Goal: Task Accomplishment & Management: Use online tool/utility

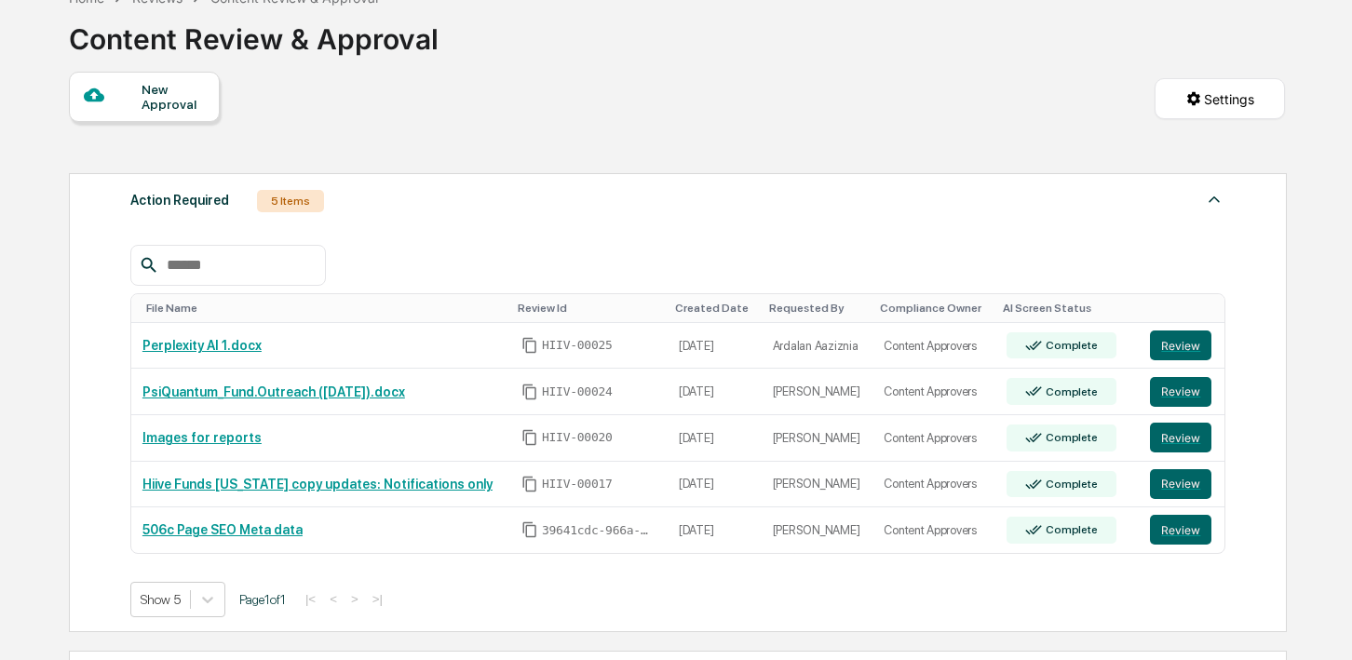
scroll to position [116, 0]
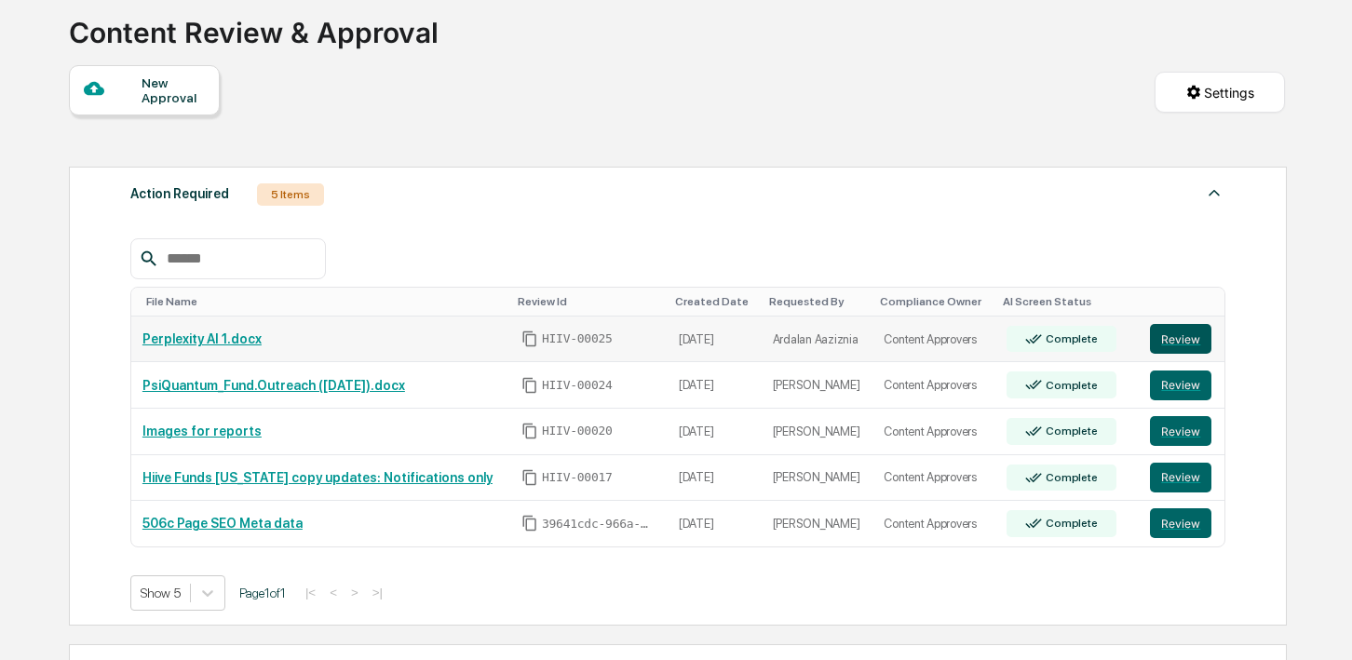
click at [1166, 344] on button "Review" at bounding box center [1180, 339] width 61 height 30
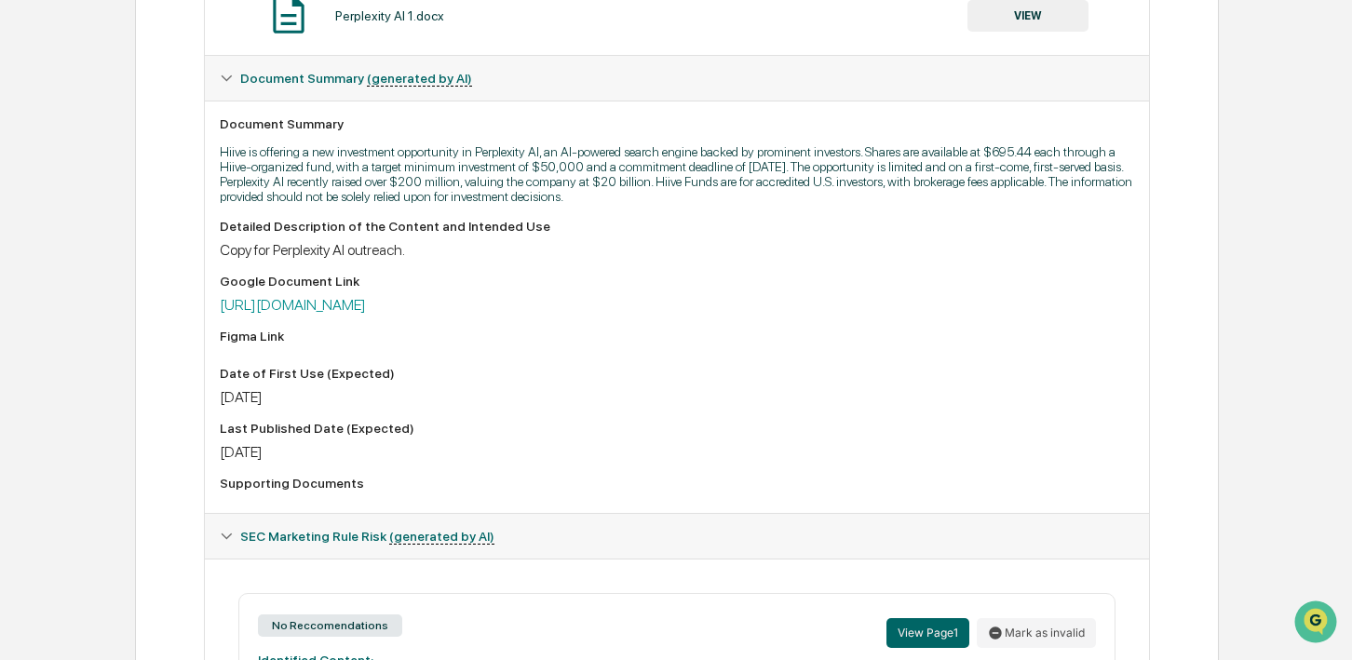
scroll to position [425, 0]
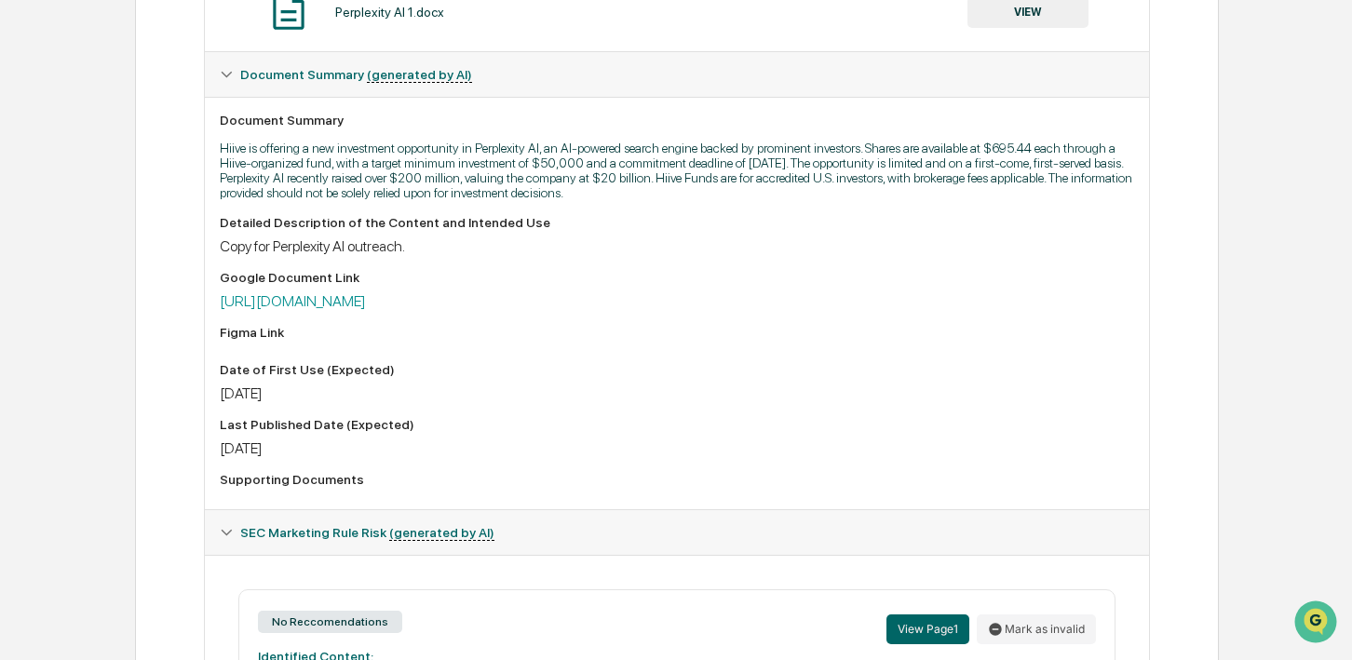
click at [560, 179] on p "Hiive is offering a new investment opportunity in Perplexity AI, an AI-powered …" at bounding box center [677, 171] width 914 height 60
click at [546, 190] on p "Hiive is offering a new investment opportunity in Perplexity AI, an AI-powered …" at bounding box center [677, 171] width 914 height 60
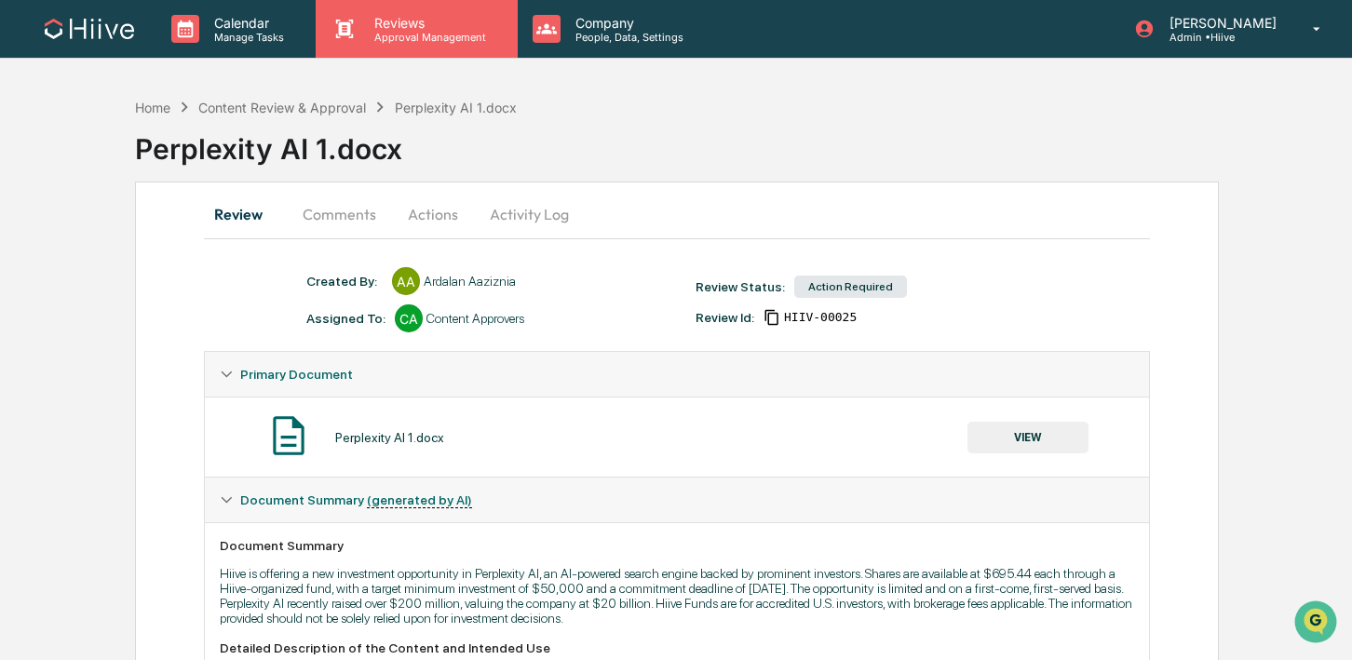
click at [398, 40] on p "Approval Management" at bounding box center [427, 37] width 136 height 13
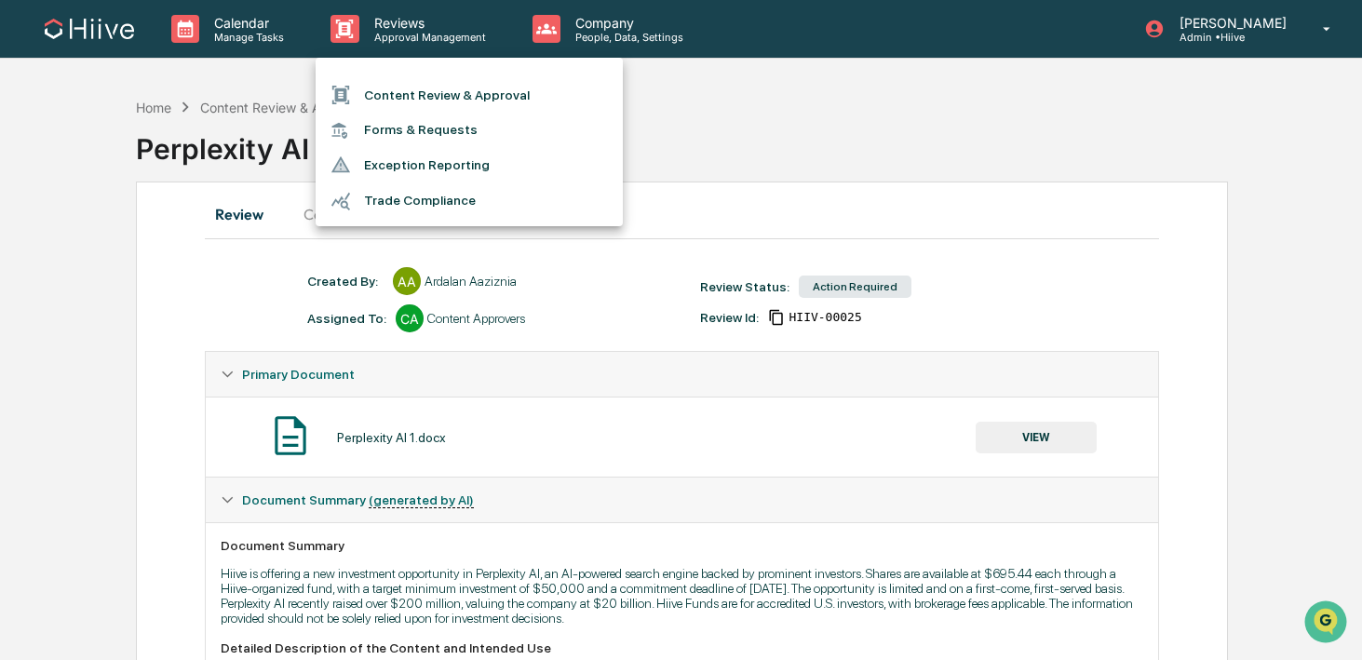
click at [398, 81] on li "Content Review & Approval" at bounding box center [469, 94] width 307 height 35
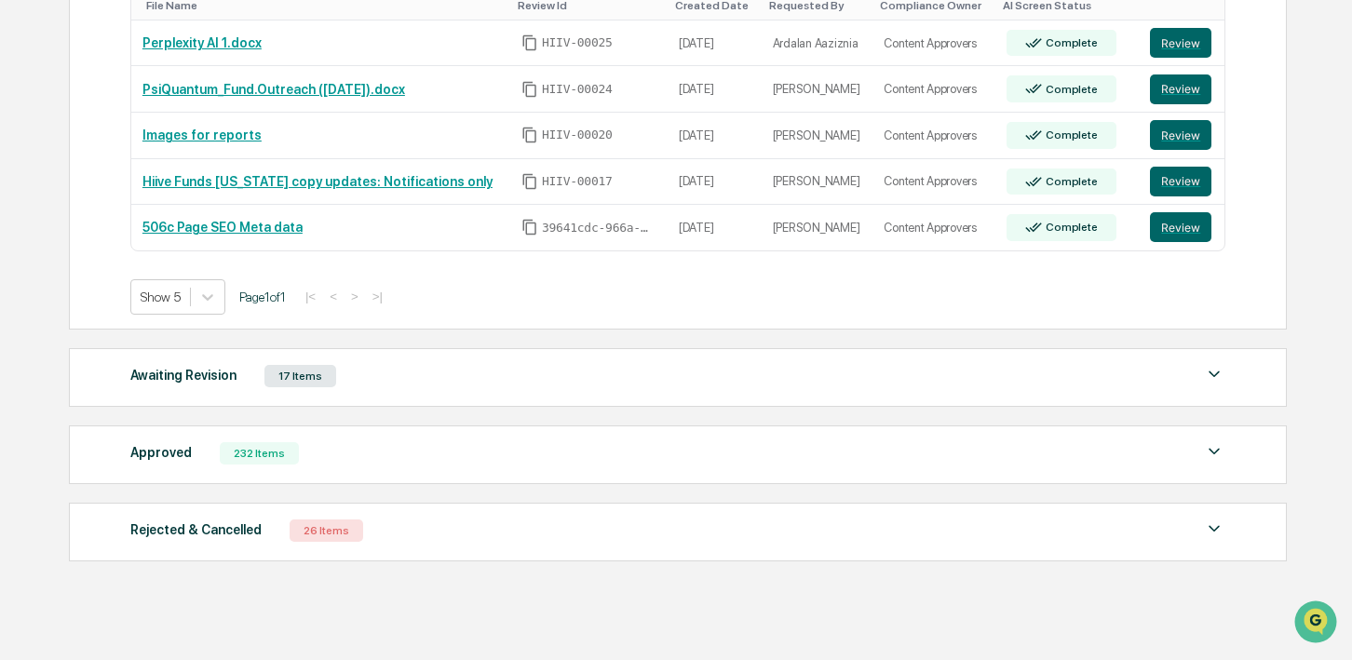
scroll to position [417, 0]
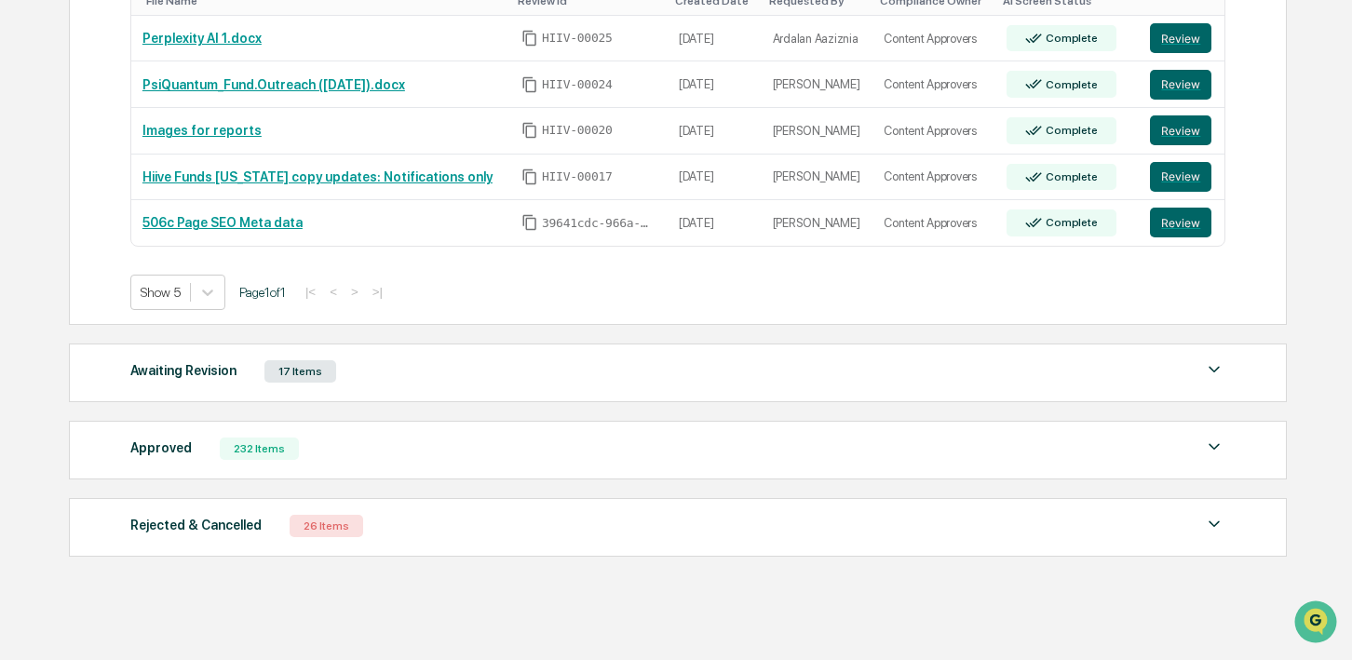
click at [253, 437] on div "Approved 232 Items" at bounding box center [677, 449] width 1095 height 26
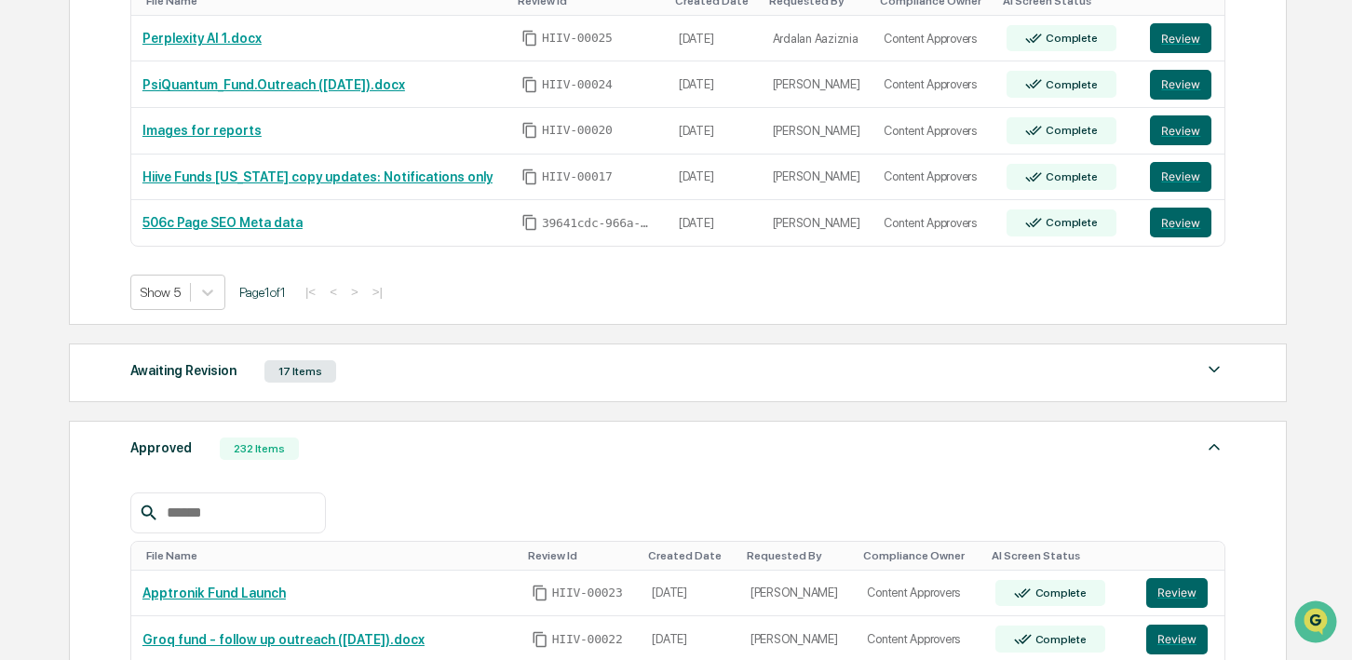
click at [216, 499] on div at bounding box center [227, 512] width 195 height 41
click at [224, 511] on input "text" at bounding box center [238, 513] width 158 height 24
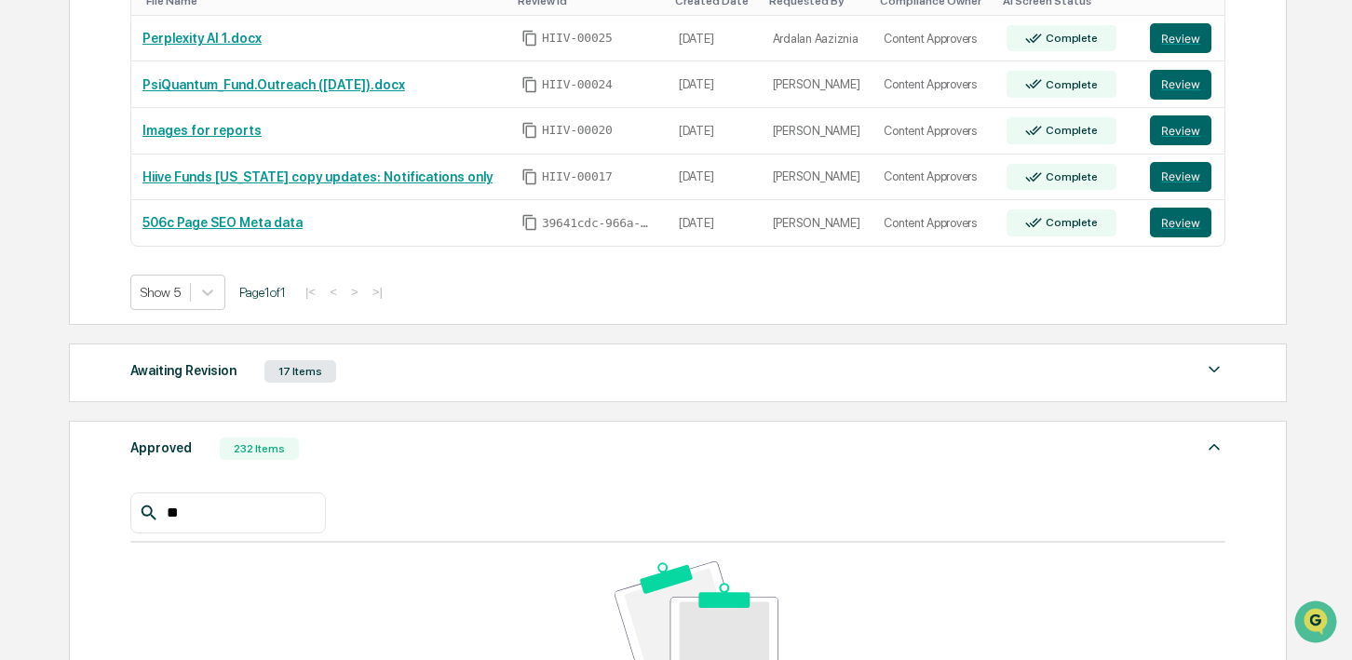
type input "*"
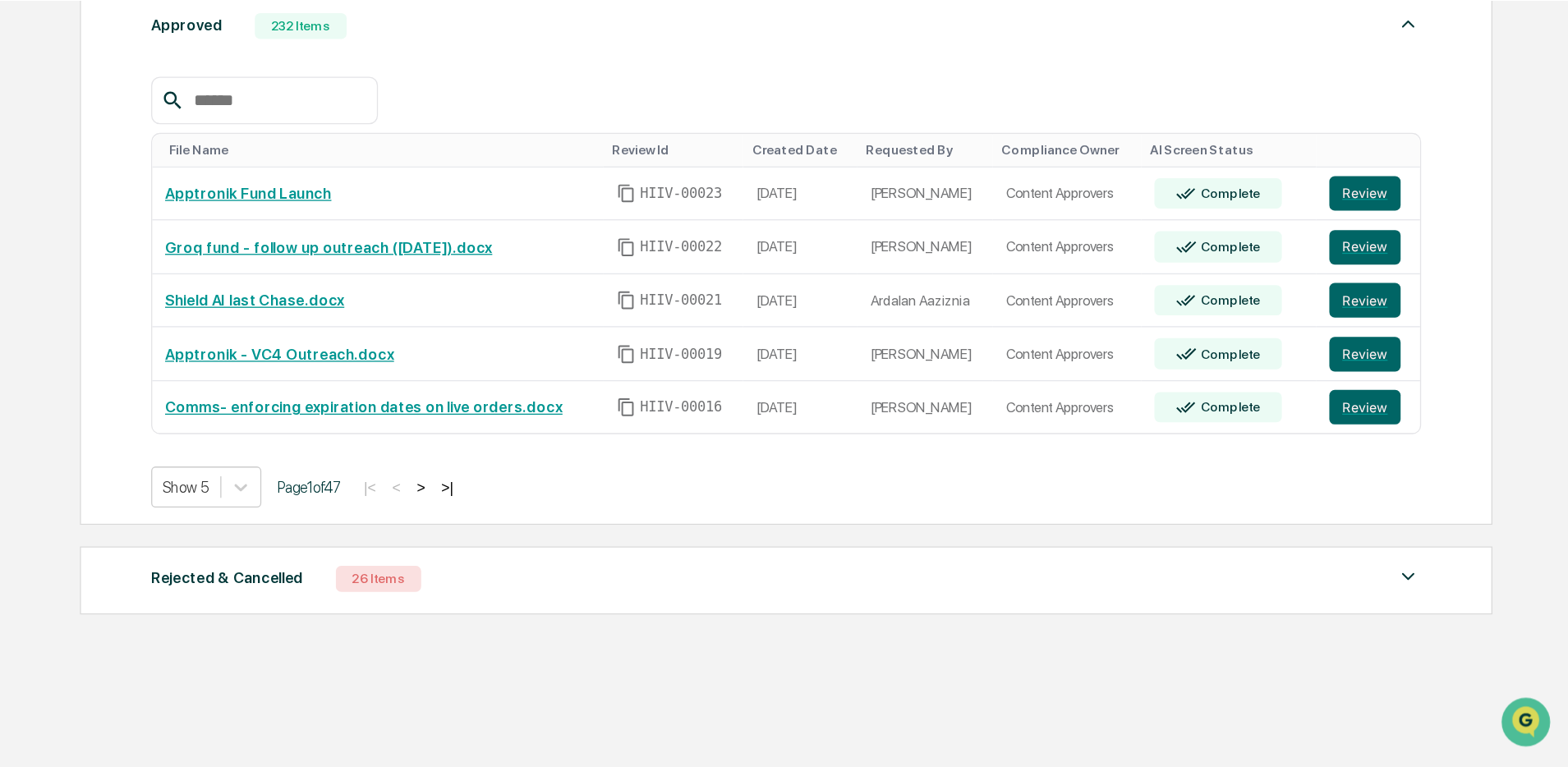
scroll to position [595, 0]
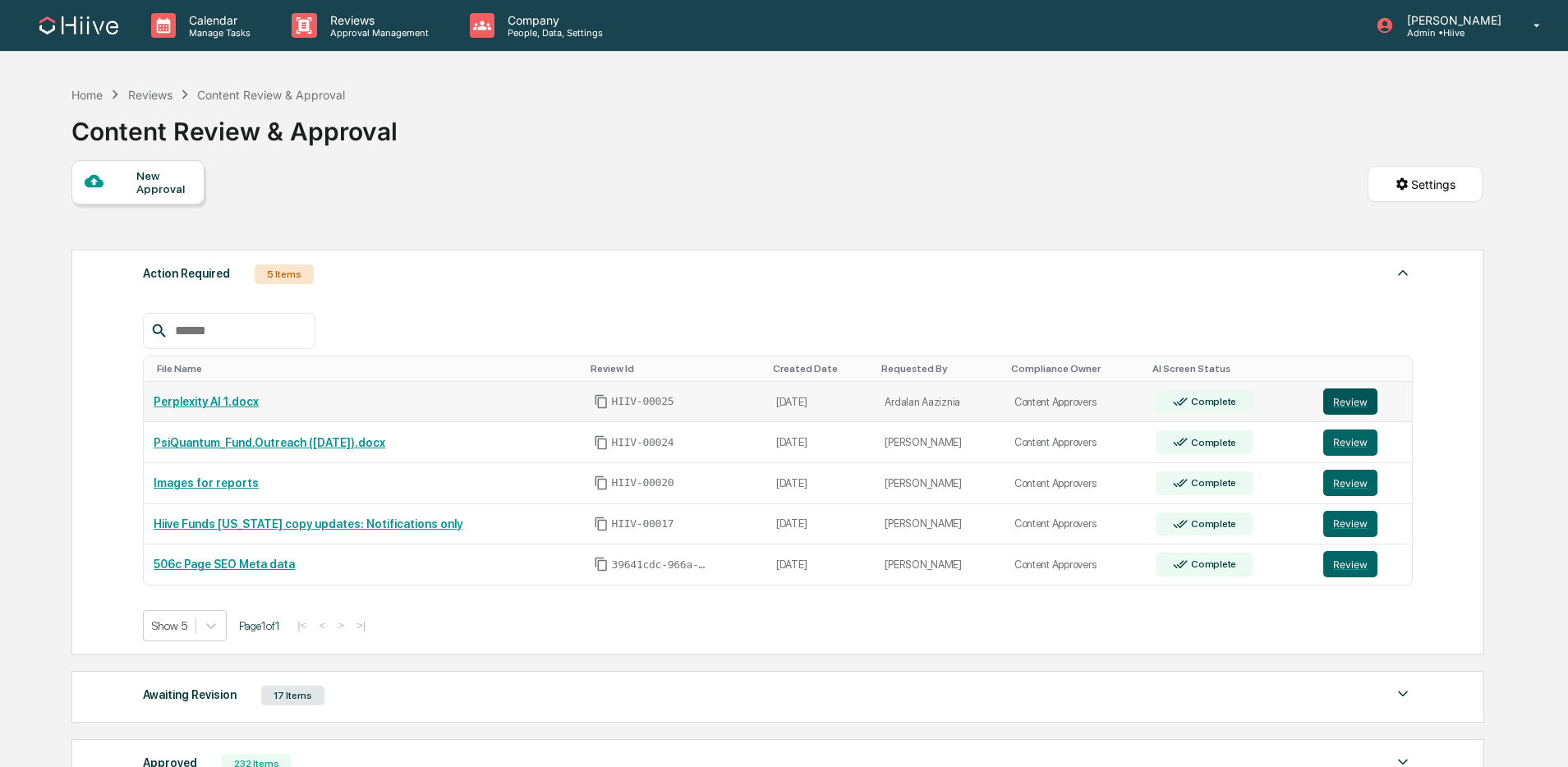
click at [1327, 403] on button "Review" at bounding box center [1350, 402] width 54 height 26
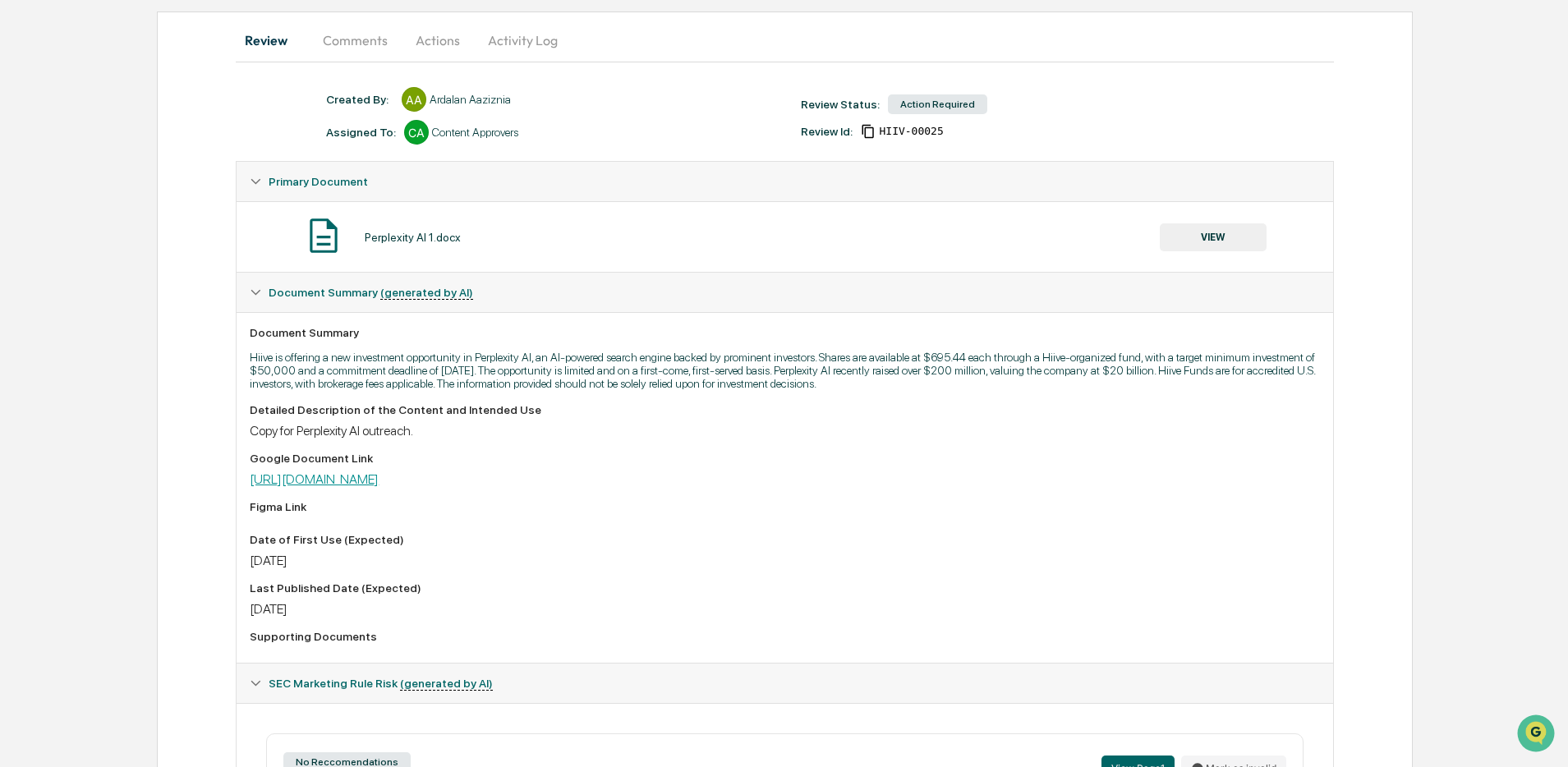
click at [379, 483] on link "[URL][DOMAIN_NAME]" at bounding box center [314, 479] width 129 height 16
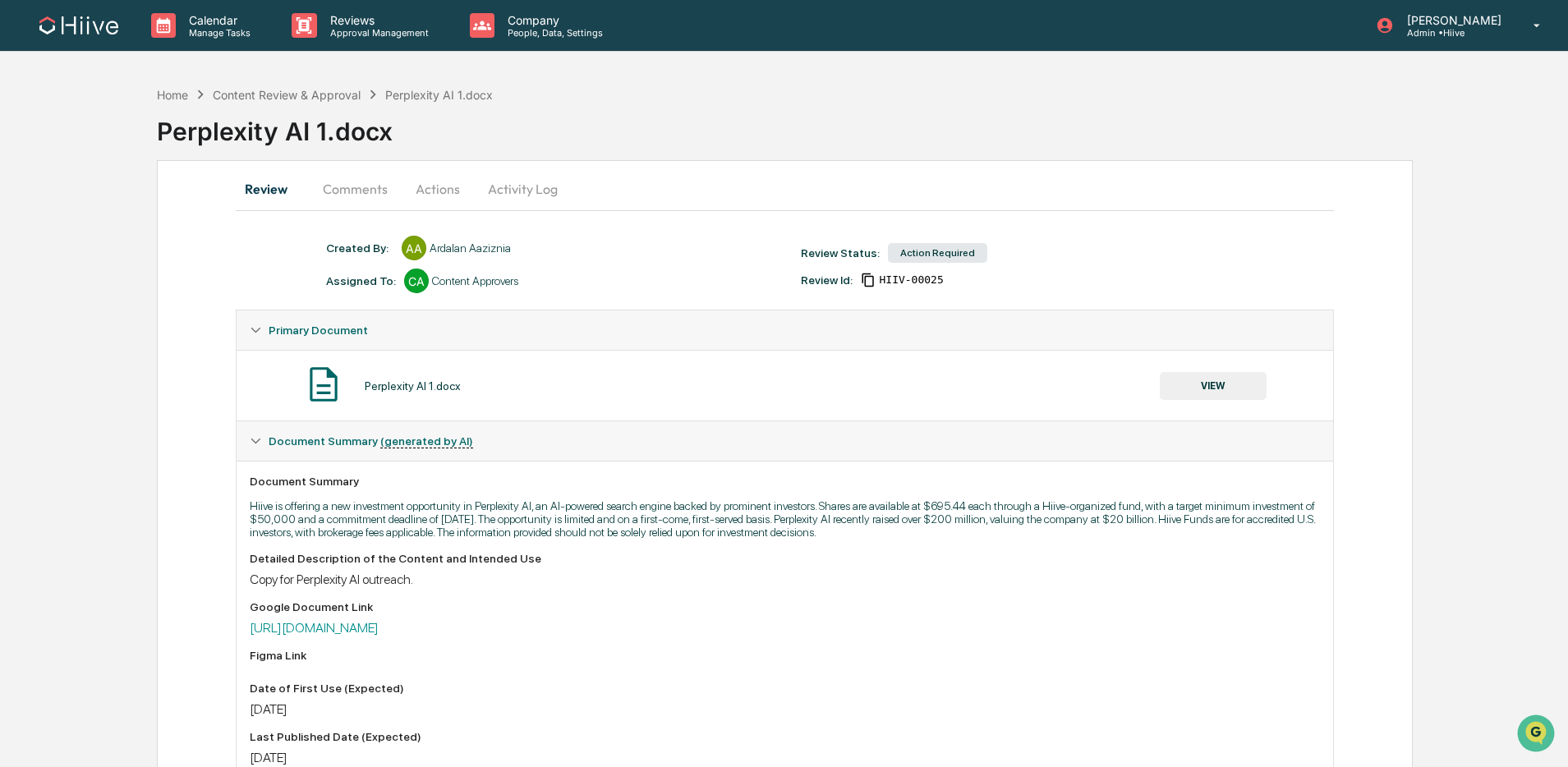
click at [519, 184] on button "Activity Log" at bounding box center [522, 189] width 96 height 40
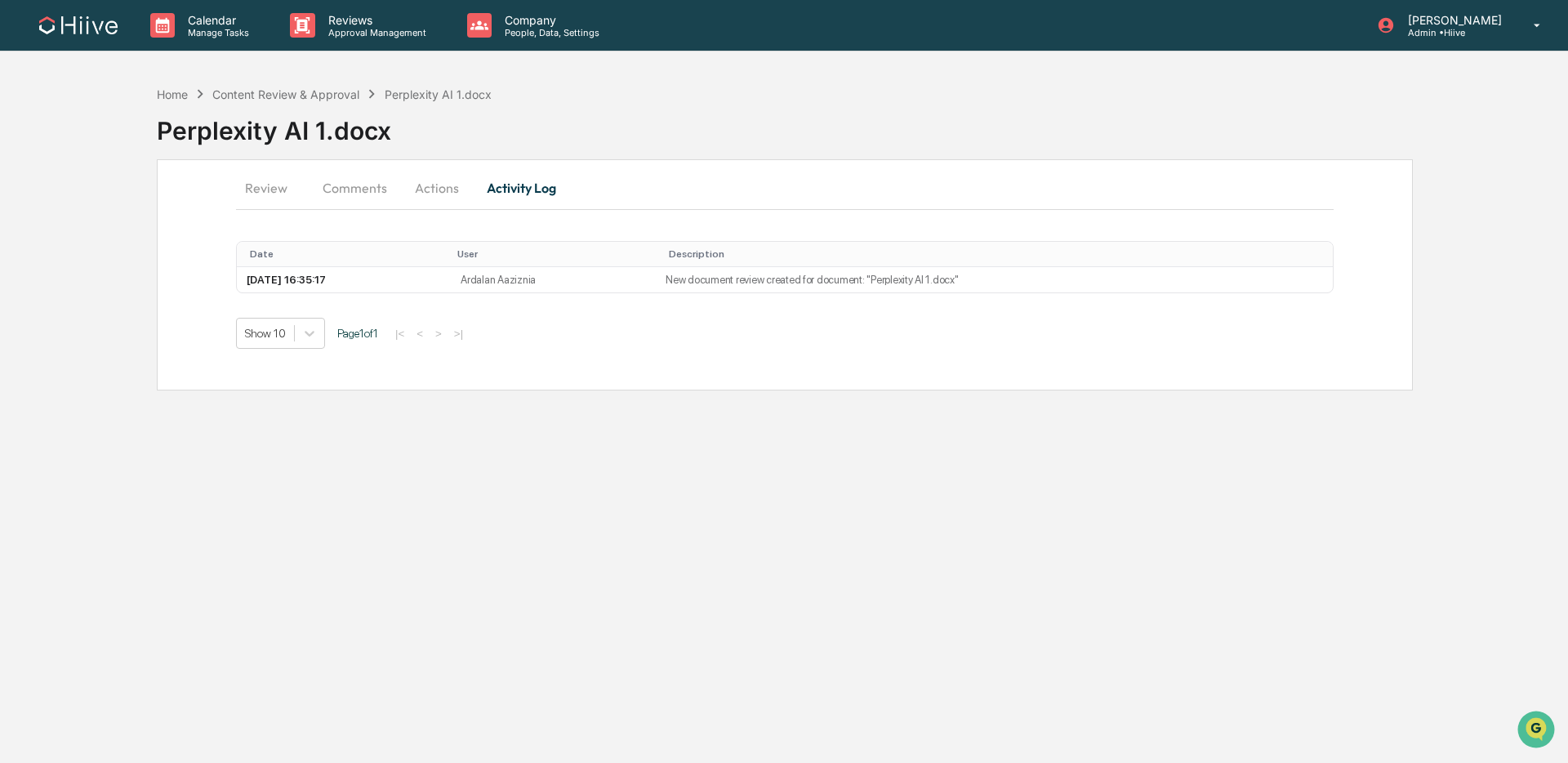
click at [445, 193] on button "Actions" at bounding box center [437, 188] width 74 height 40
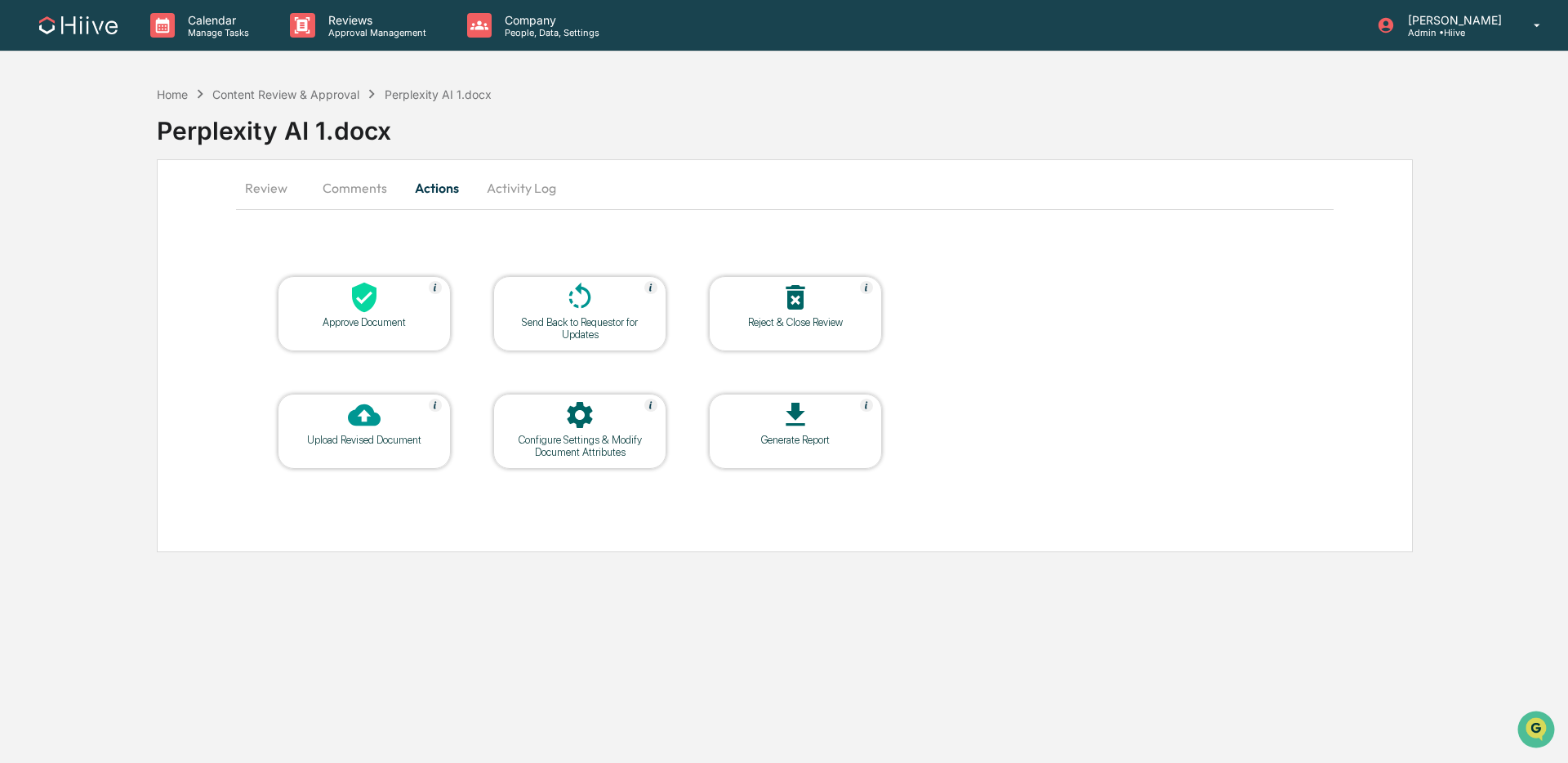
click at [558, 288] on div at bounding box center [580, 299] width 163 height 35
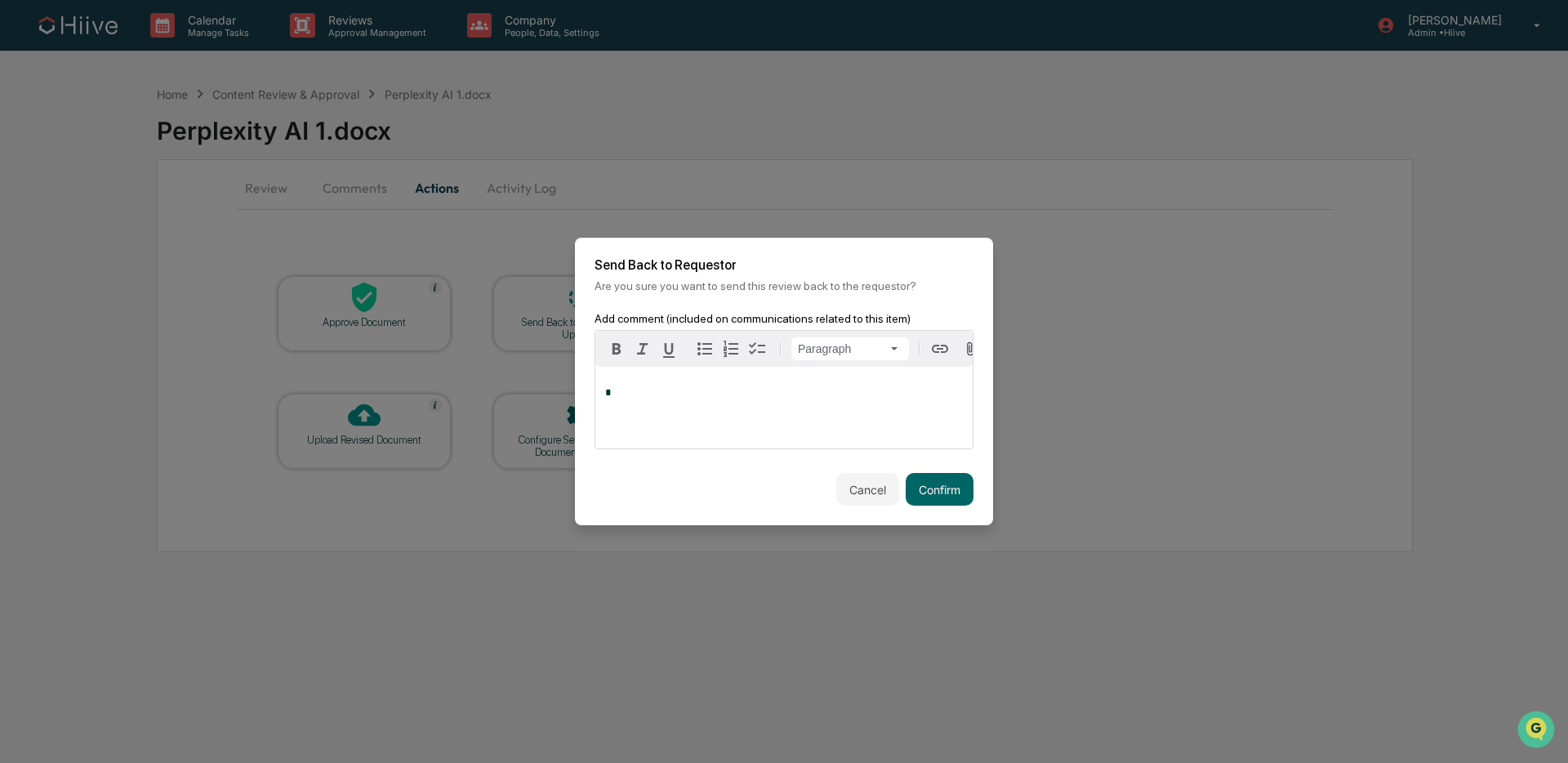
click at [774, 413] on div "*" at bounding box center [784, 407] width 377 height 82
click at [917, 490] on button "Confirm" at bounding box center [939, 489] width 68 height 32
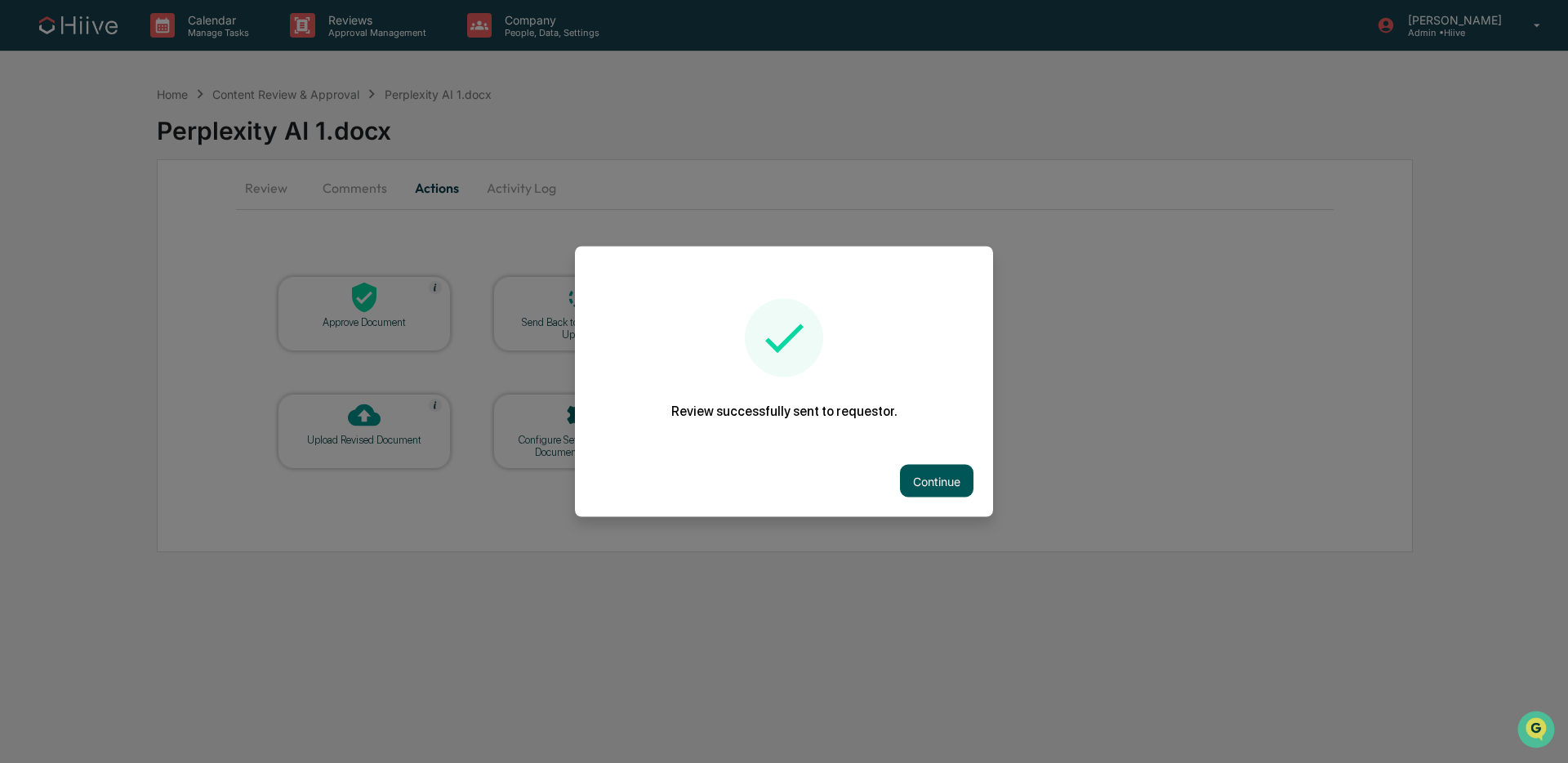
click at [941, 490] on button "Continue" at bounding box center [937, 481] width 74 height 32
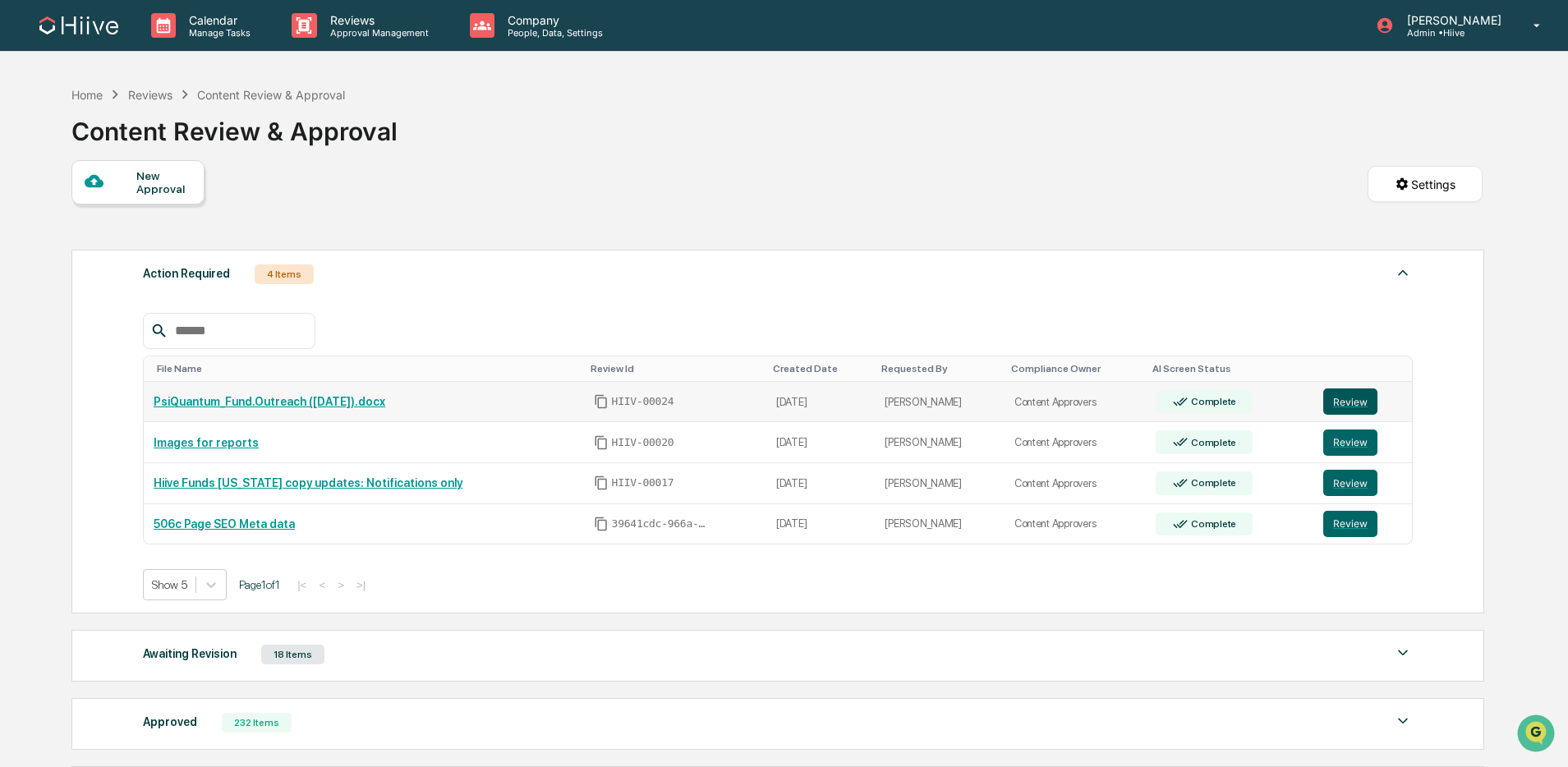
click at [1342, 405] on button "Review" at bounding box center [1350, 402] width 54 height 26
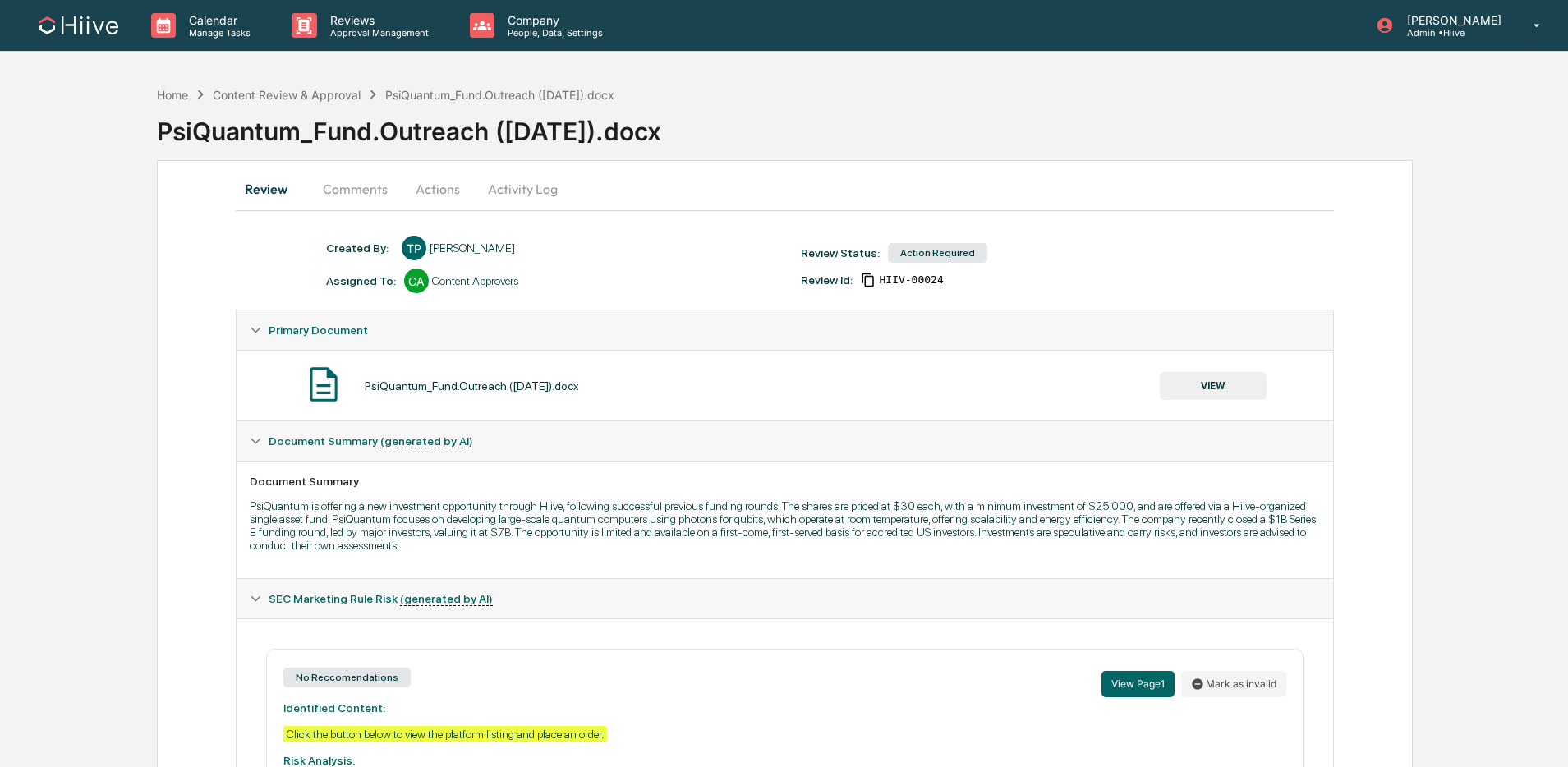
click at [346, 177] on button "Comments" at bounding box center [355, 189] width 91 height 40
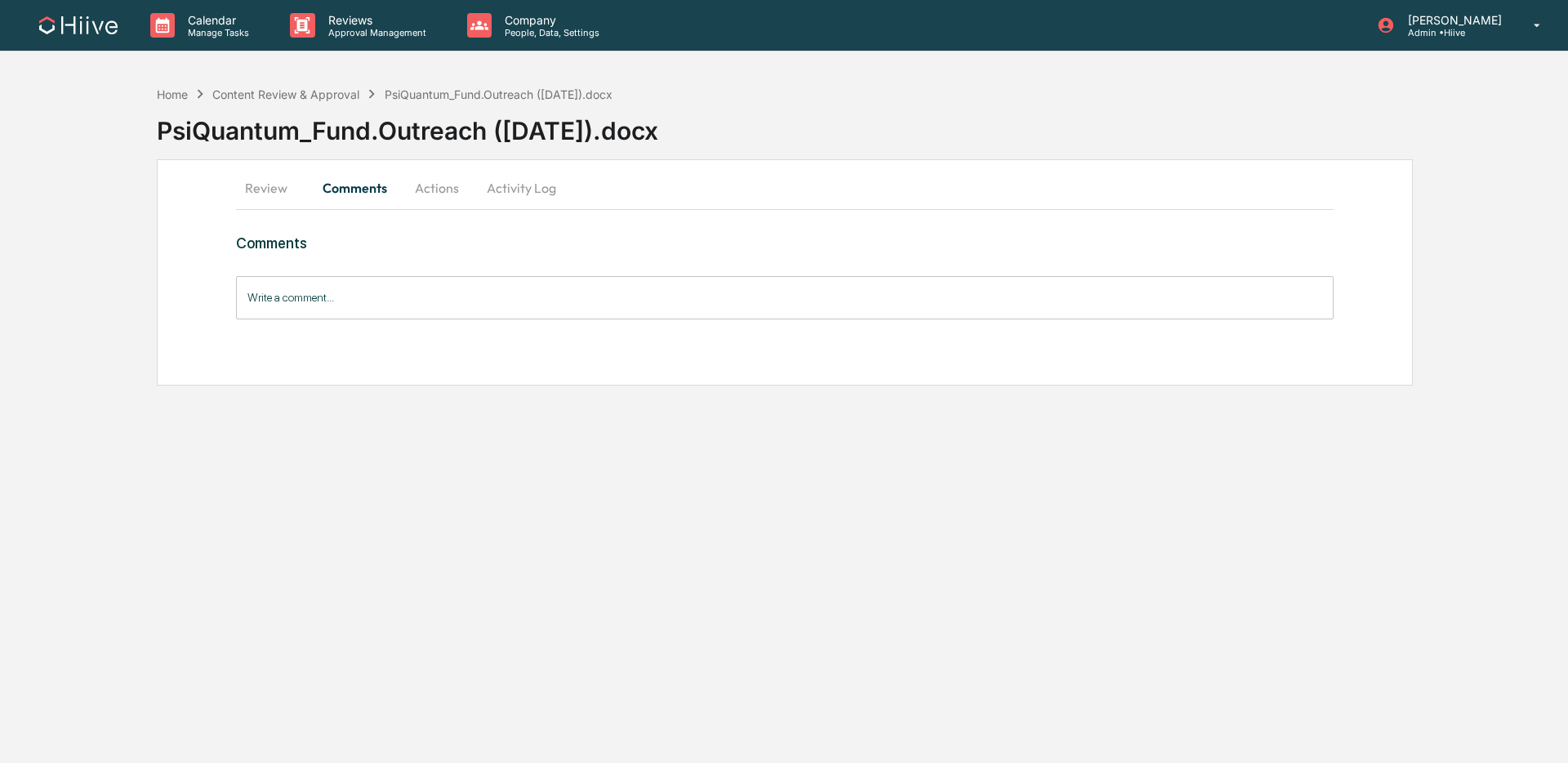
click at [544, 190] on button "Activity Log" at bounding box center [521, 188] width 96 height 40
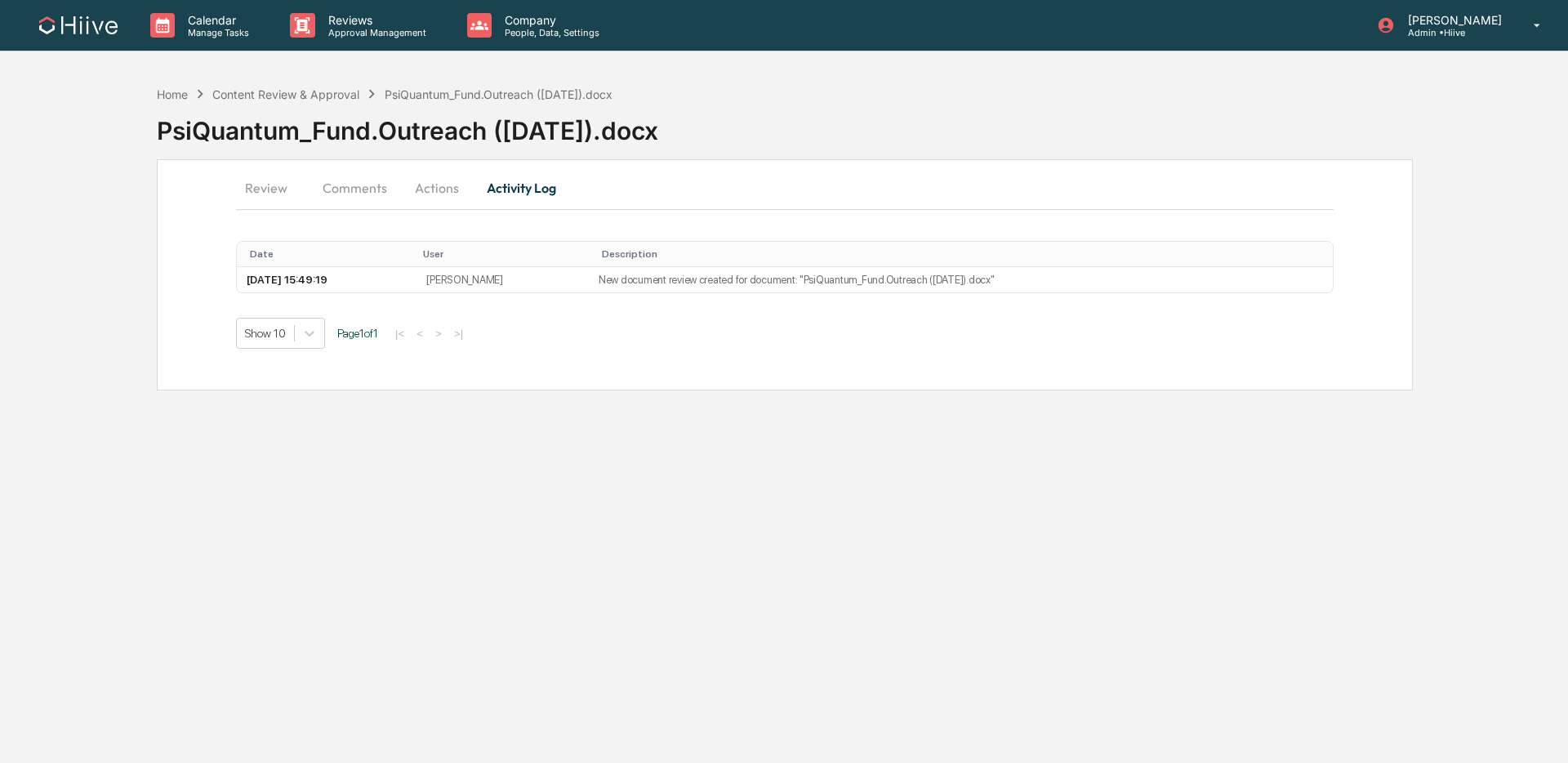
click at [444, 184] on button "Actions" at bounding box center [437, 188] width 74 height 40
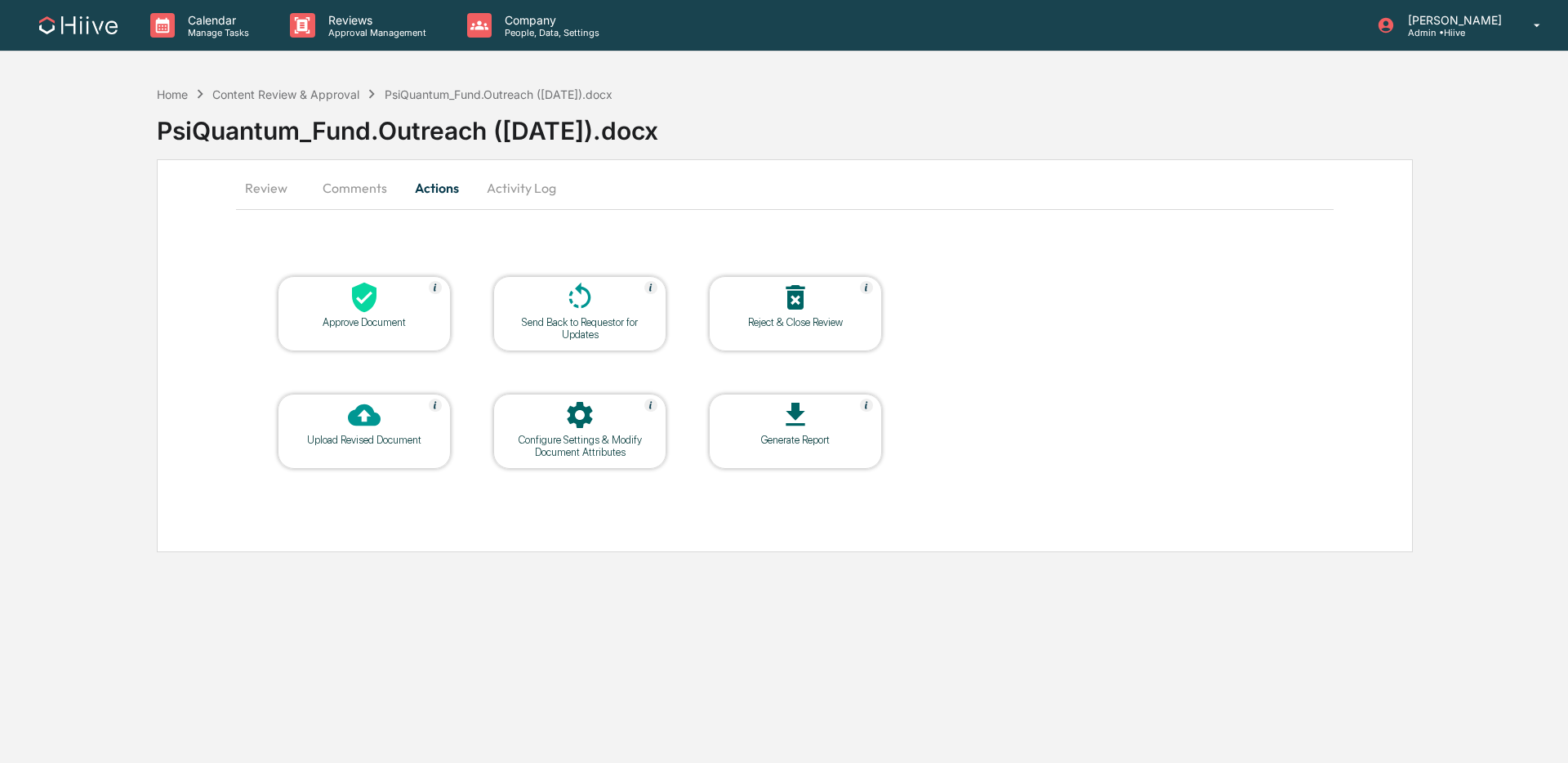
click at [544, 311] on div at bounding box center [580, 299] width 163 height 35
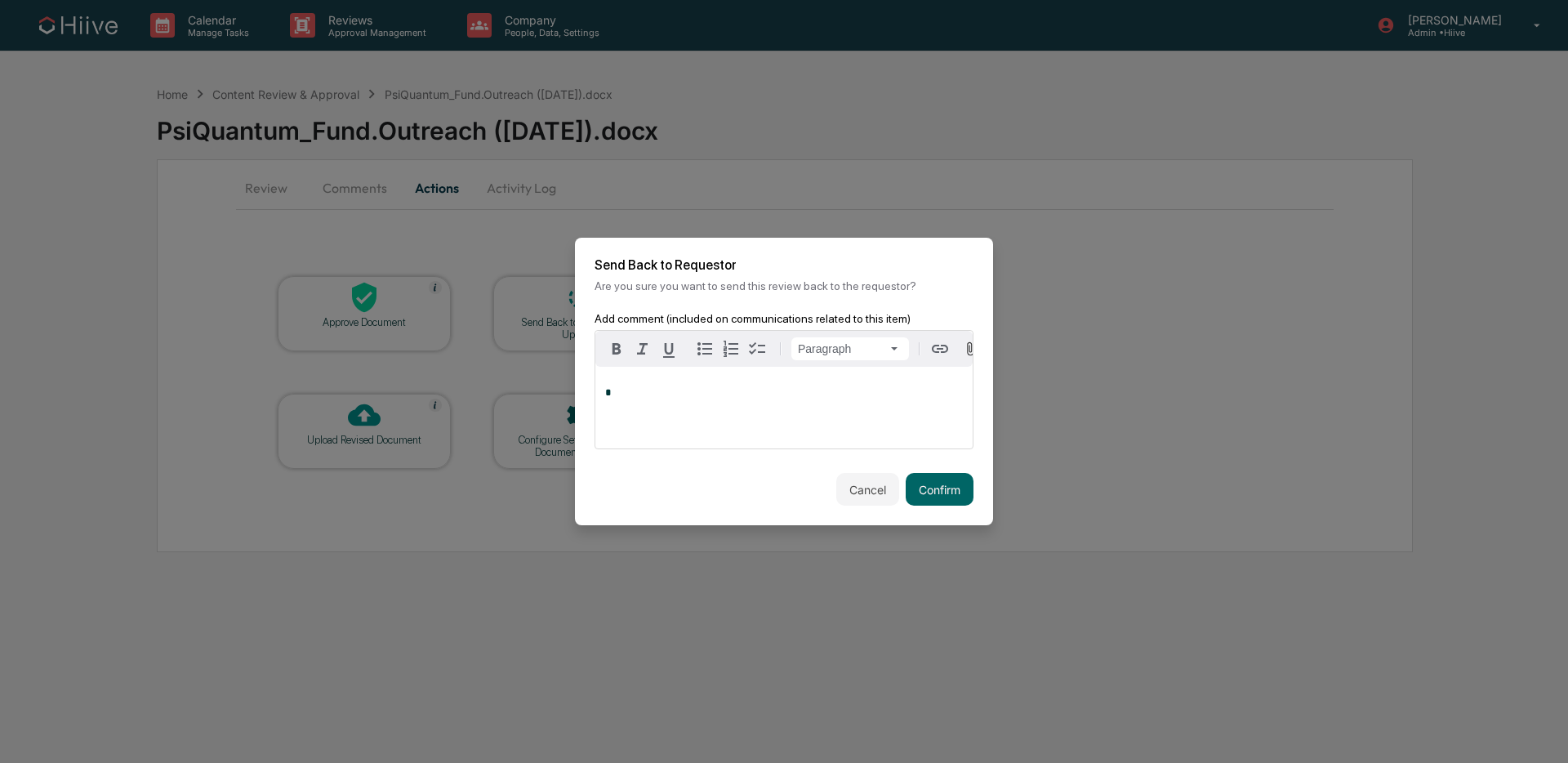
click at [730, 408] on div "*" at bounding box center [784, 407] width 377 height 82
click at [936, 497] on button "Confirm" at bounding box center [939, 489] width 68 height 32
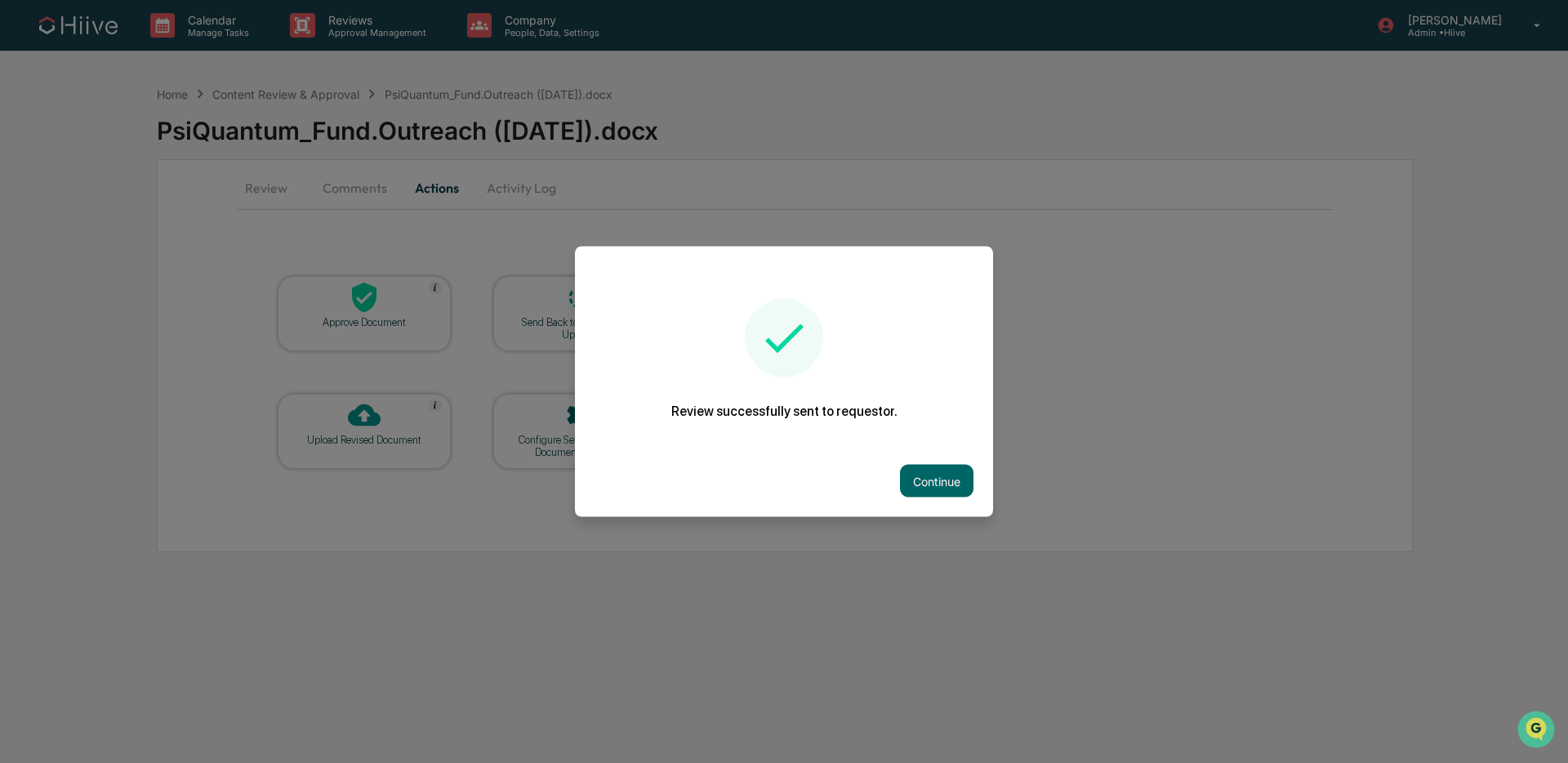
click at [926, 464] on div "Continue" at bounding box center [784, 481] width 419 height 72
click at [925, 468] on button "Continue" at bounding box center [937, 481] width 74 height 32
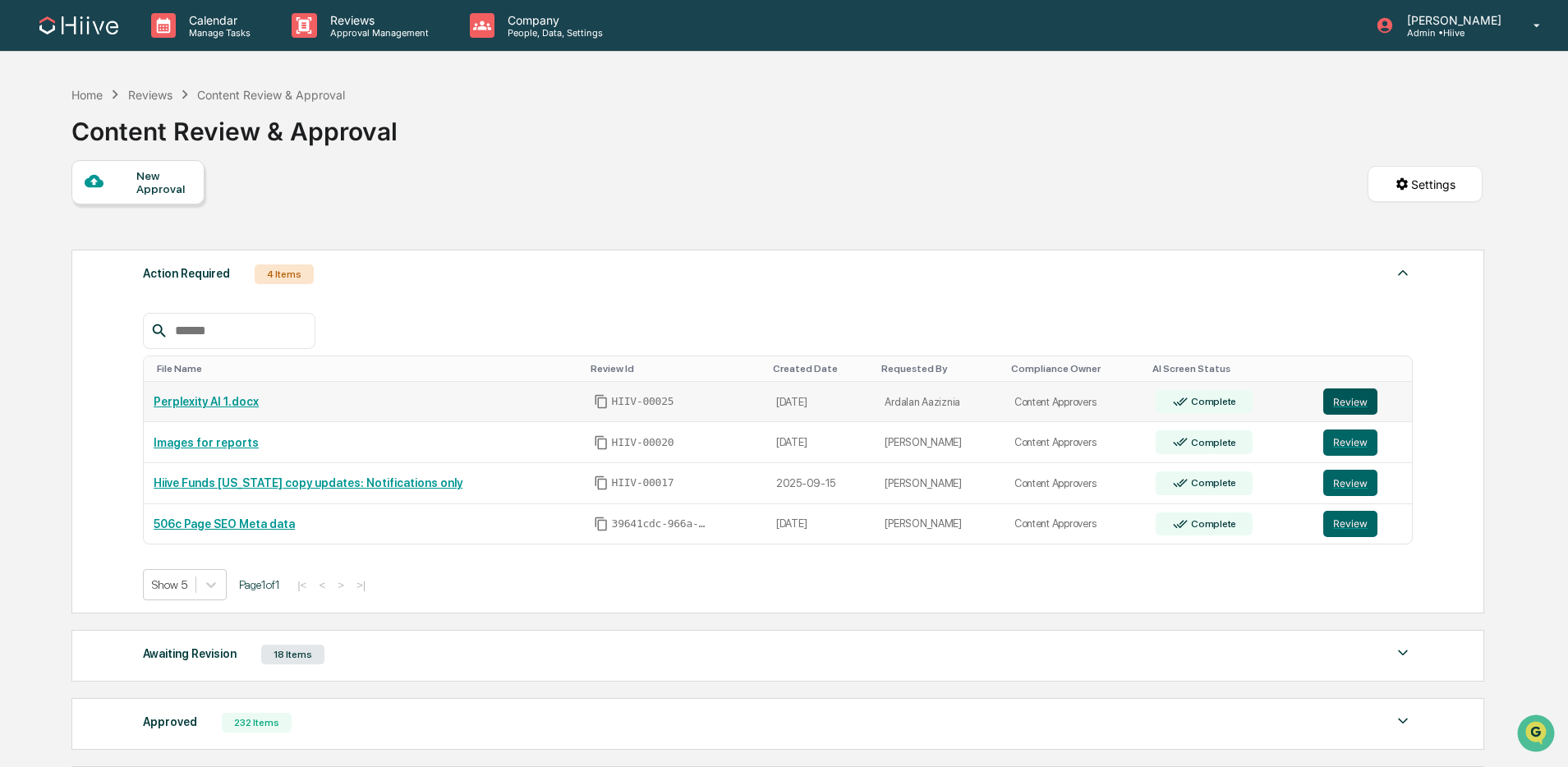
click at [1340, 403] on button "Review" at bounding box center [1350, 402] width 54 height 26
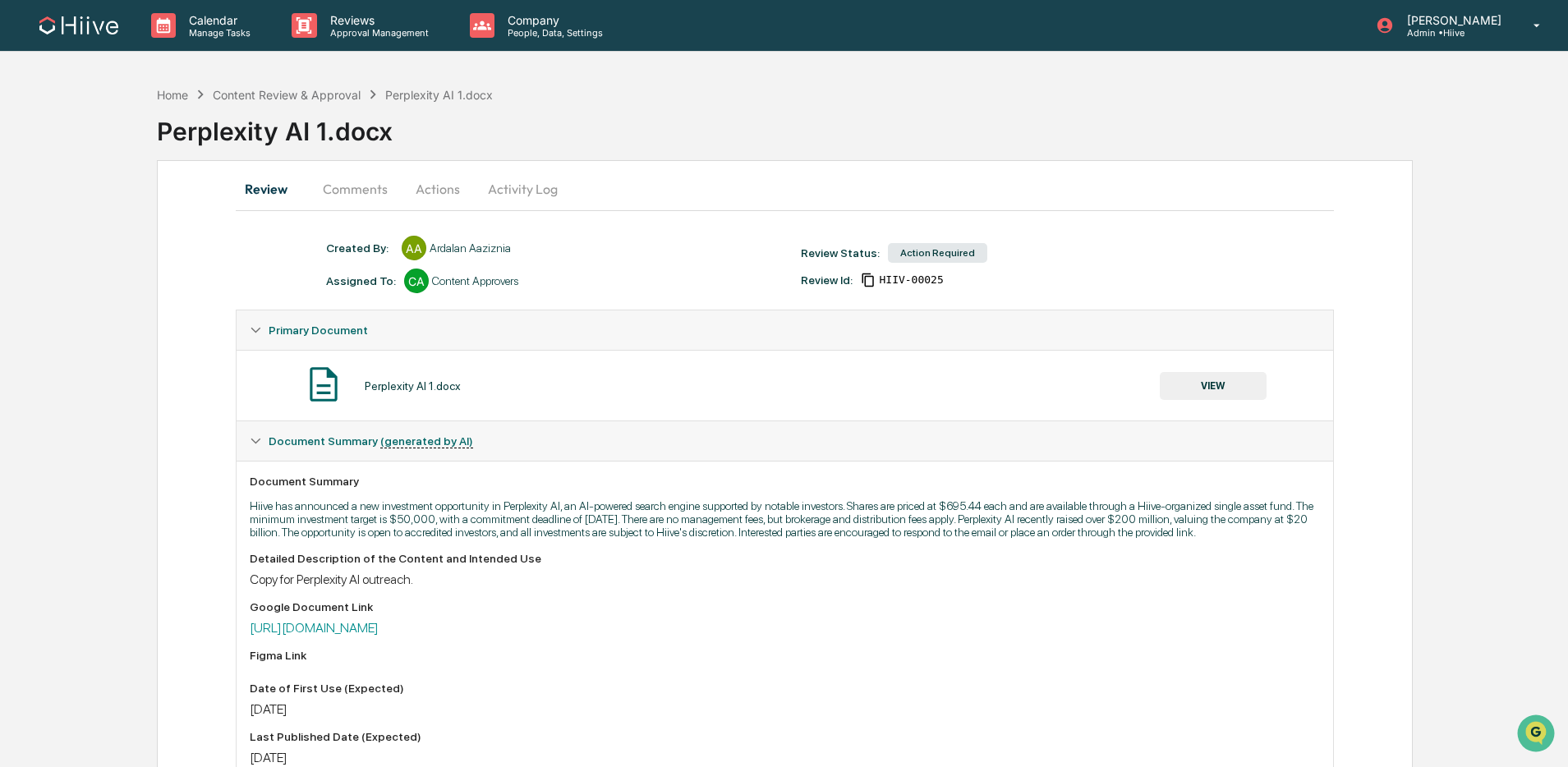
click at [356, 188] on button "Comments" at bounding box center [355, 189] width 91 height 40
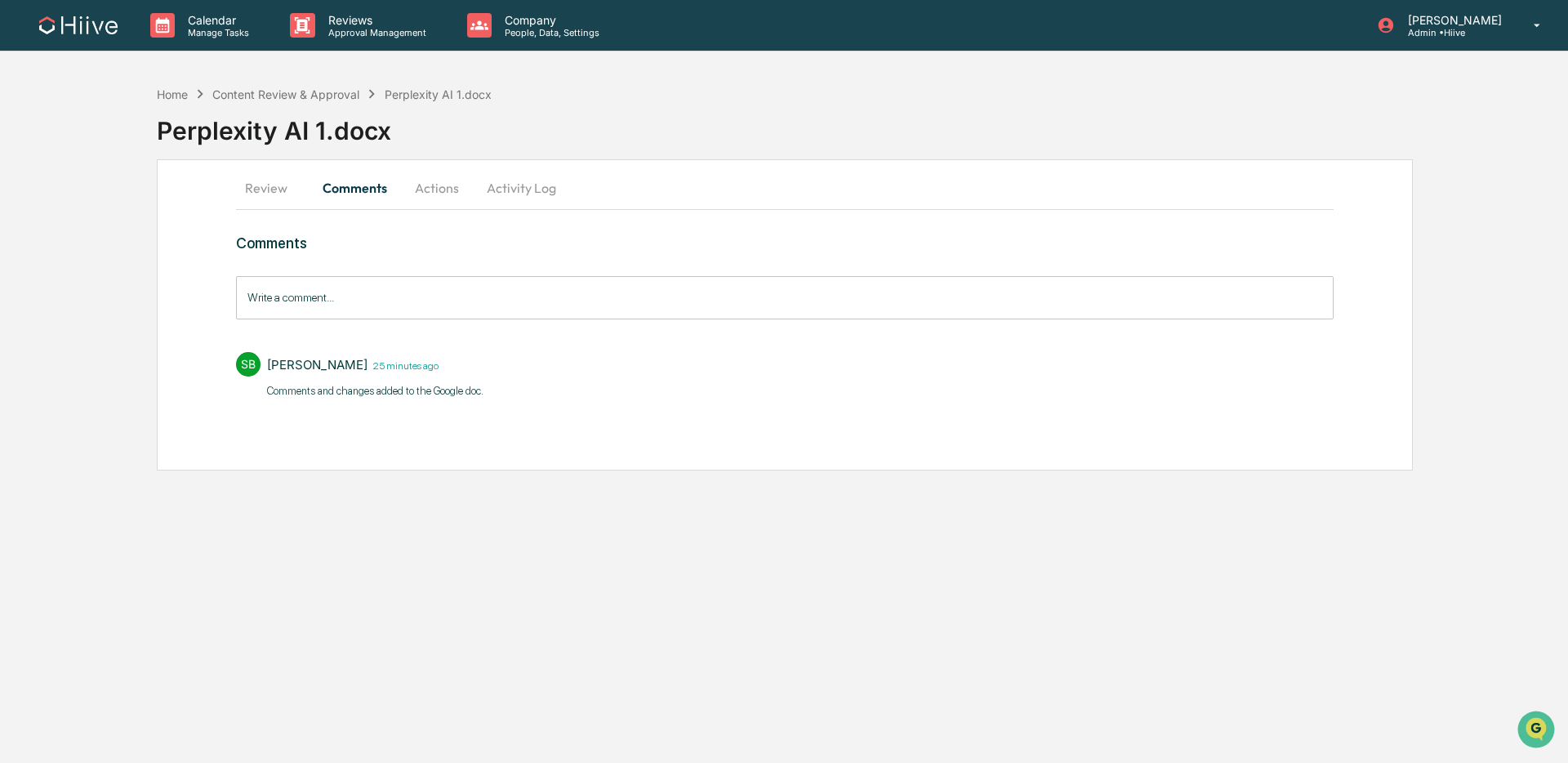
click at [365, 309] on input "Write a comment..." at bounding box center [784, 298] width 1098 height 43
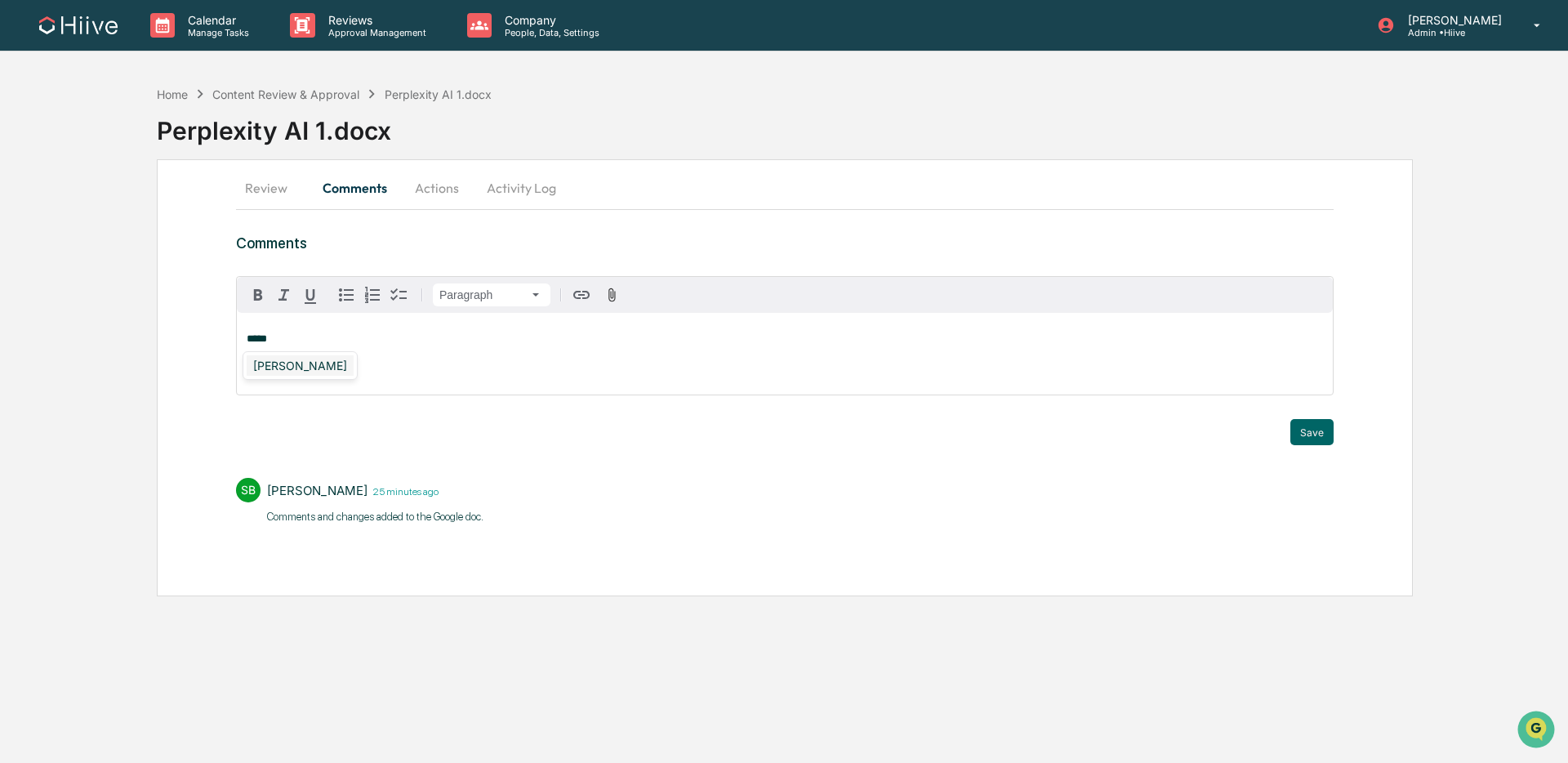
click at [292, 371] on div "[PERSON_NAME]" at bounding box center [300, 365] width 107 height 20
click at [1327, 446] on div "**********" at bounding box center [784, 382] width 1098 height 296
click at [1318, 434] on button "Save" at bounding box center [1312, 433] width 43 height 26
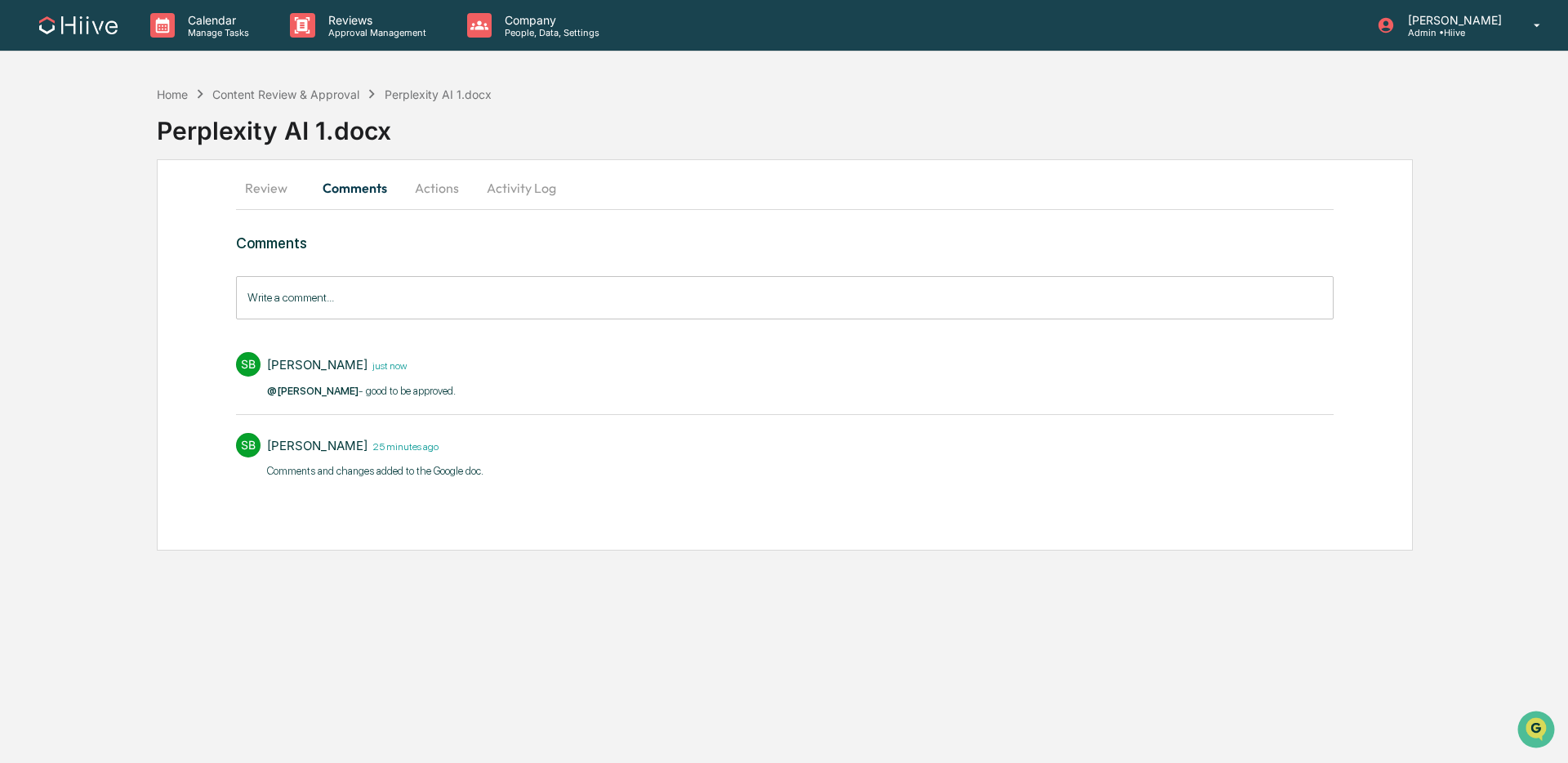
click at [277, 189] on button "Review" at bounding box center [273, 188] width 74 height 40
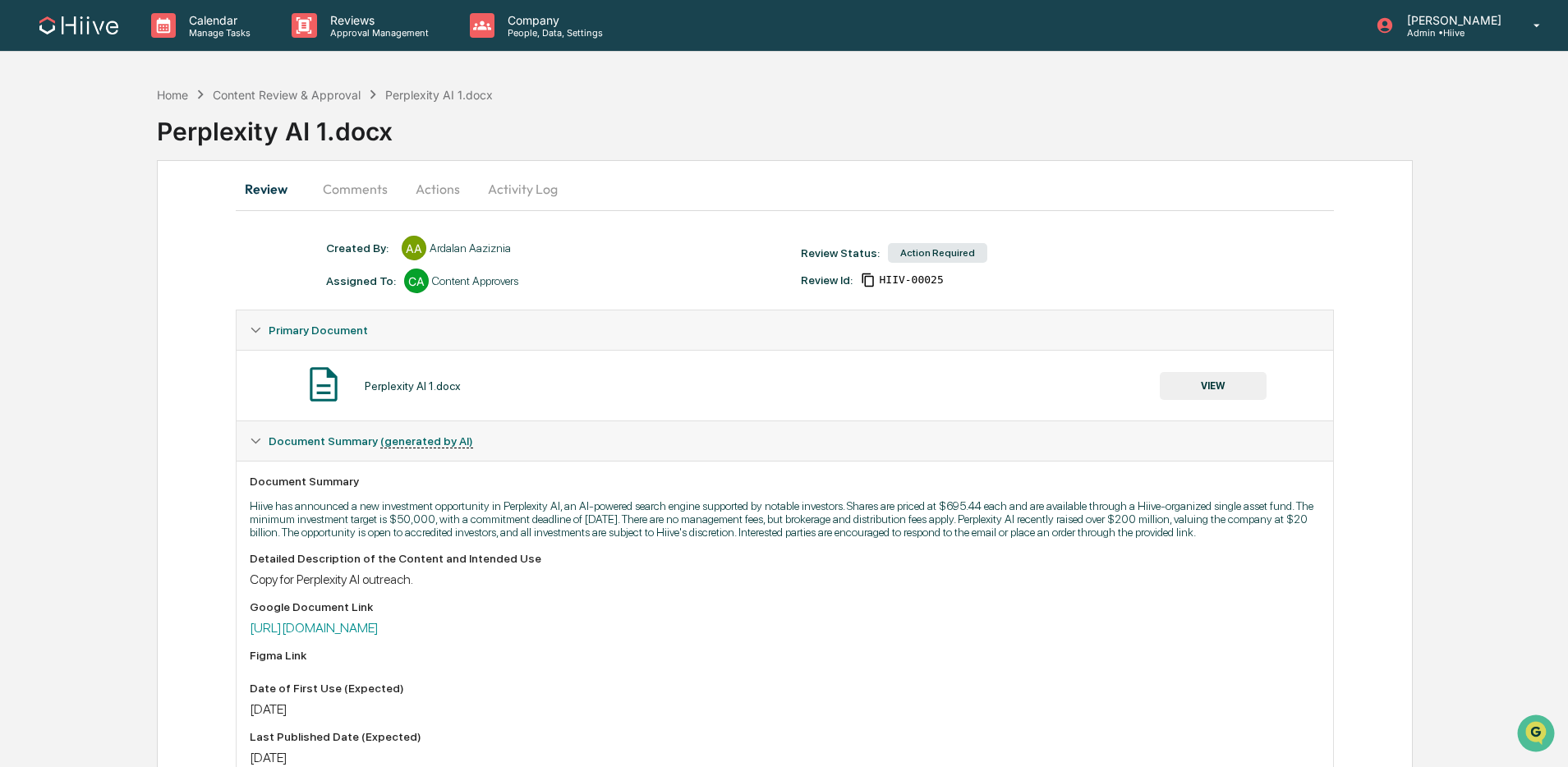
click at [1198, 386] on button "VIEW" at bounding box center [1212, 387] width 107 height 28
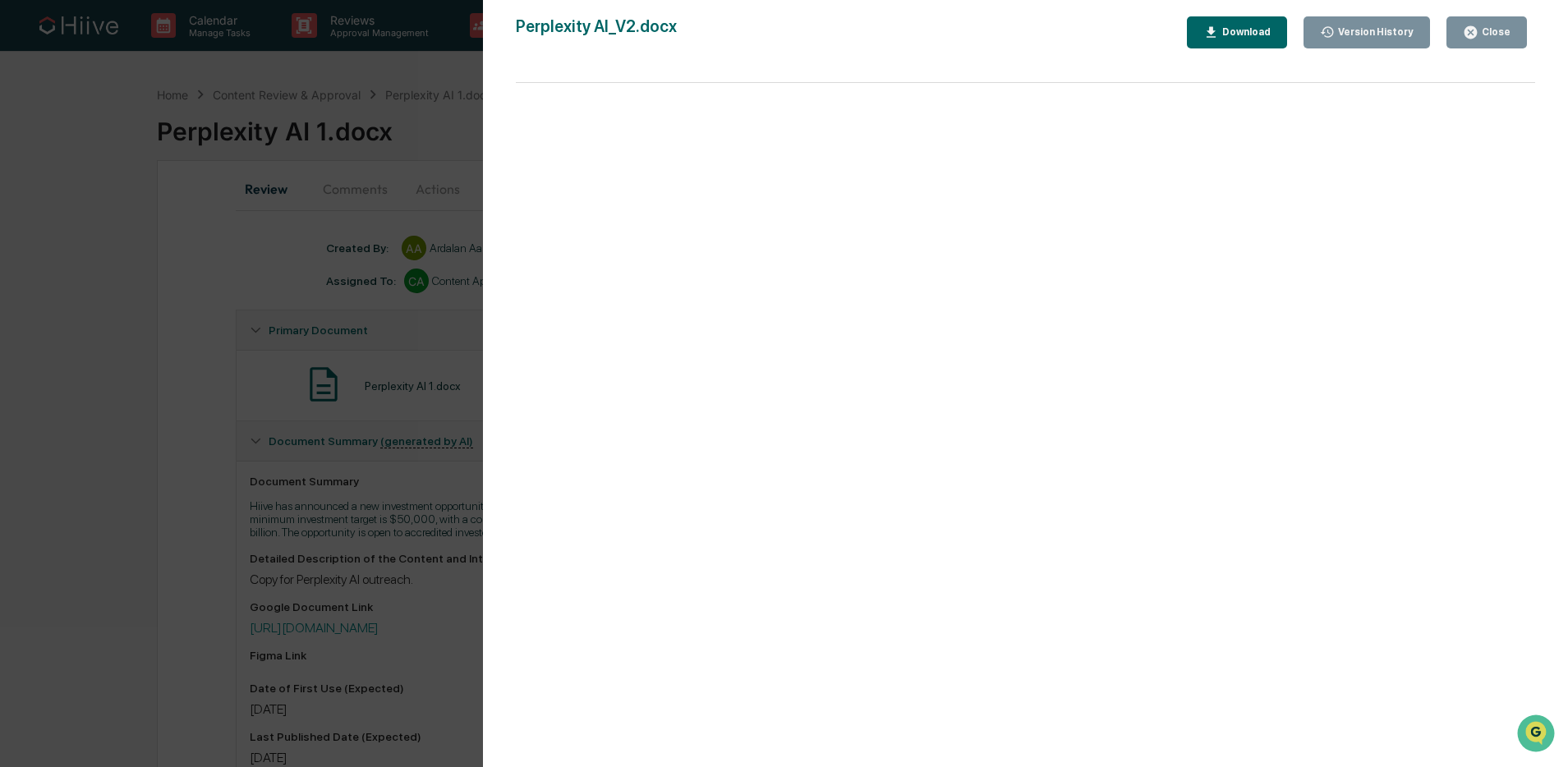
click at [1504, 30] on div "Close" at bounding box center [1495, 32] width 32 height 11
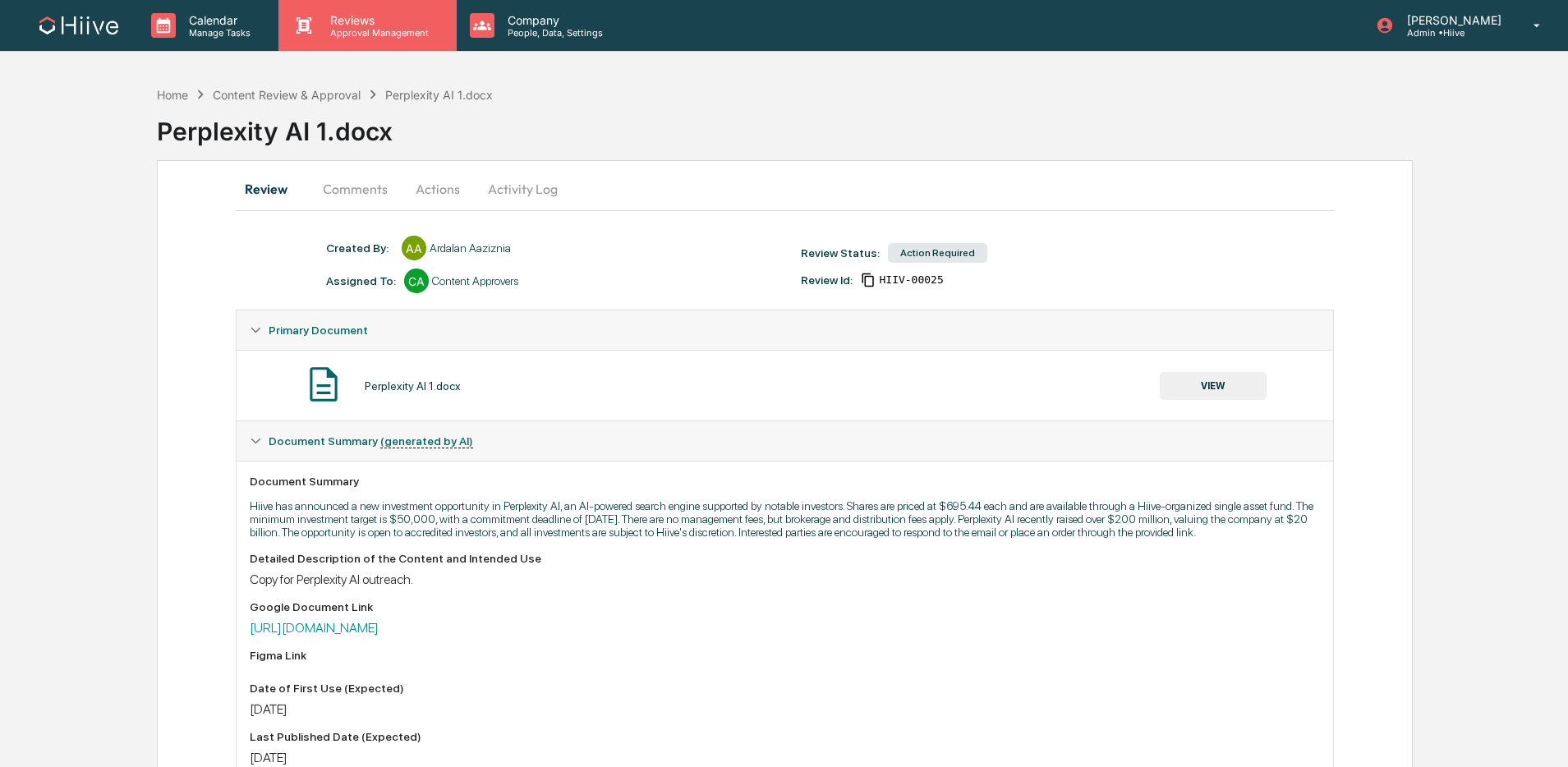
click at [360, 19] on p "Reviews" at bounding box center [377, 20] width 120 height 14
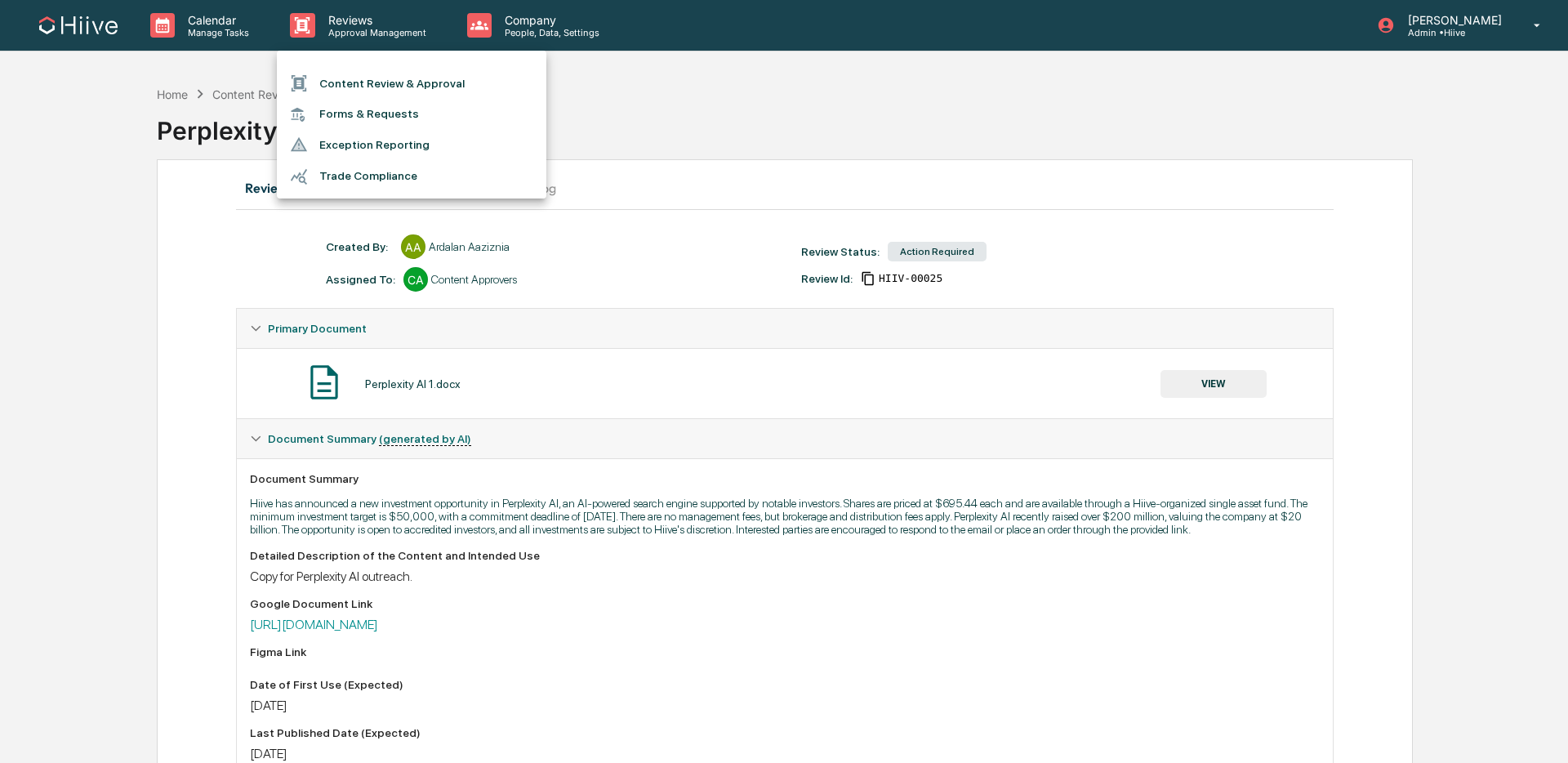
click at [378, 61] on ul "Content Review & Approval Forms & Requests Exception Reporting Trade Compliance" at bounding box center [412, 125] width 269 height 148
click at [373, 76] on li "Content Review & Approval" at bounding box center [412, 83] width 269 height 31
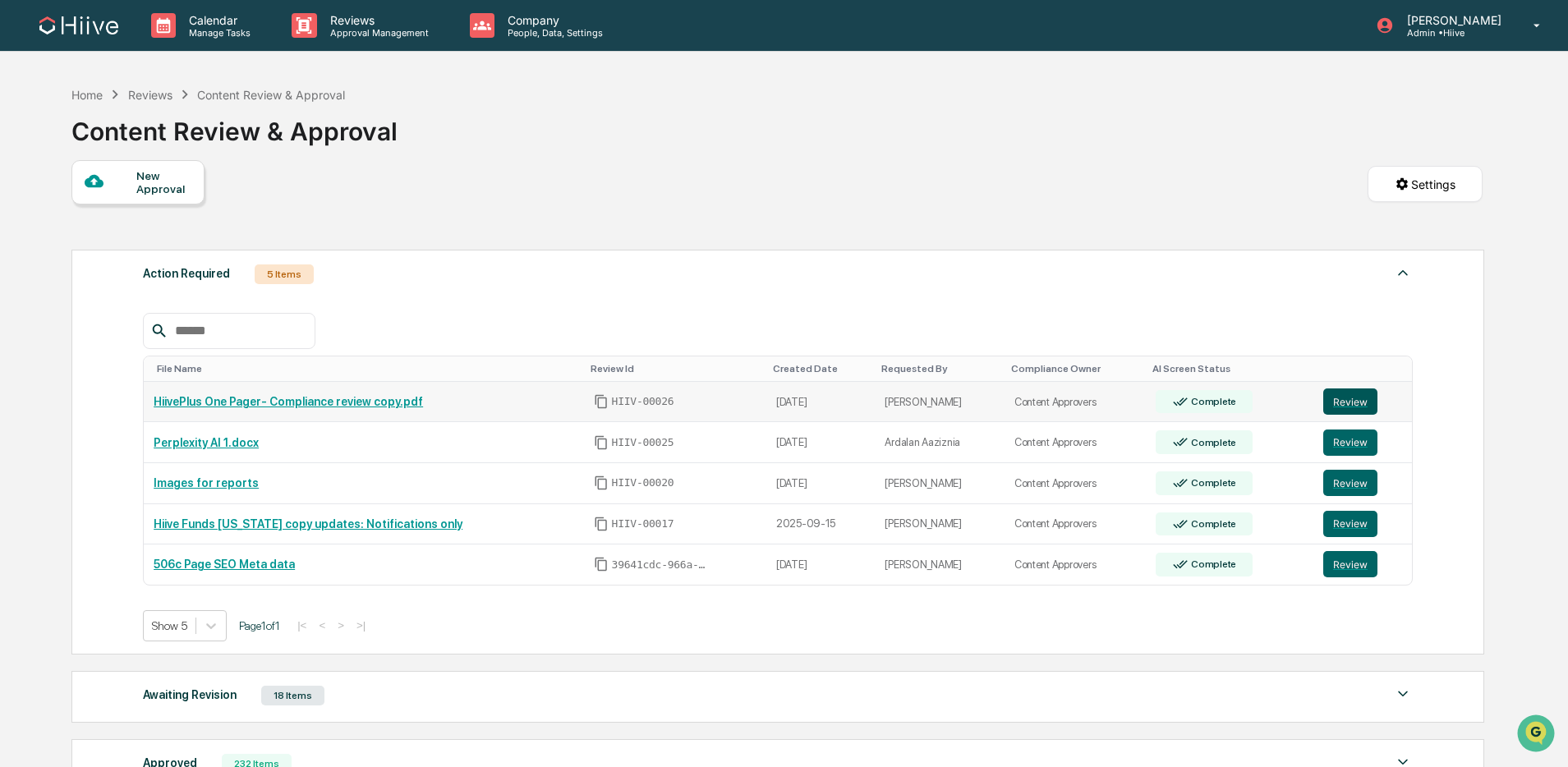
click at [1359, 400] on button "Review" at bounding box center [1350, 402] width 54 height 26
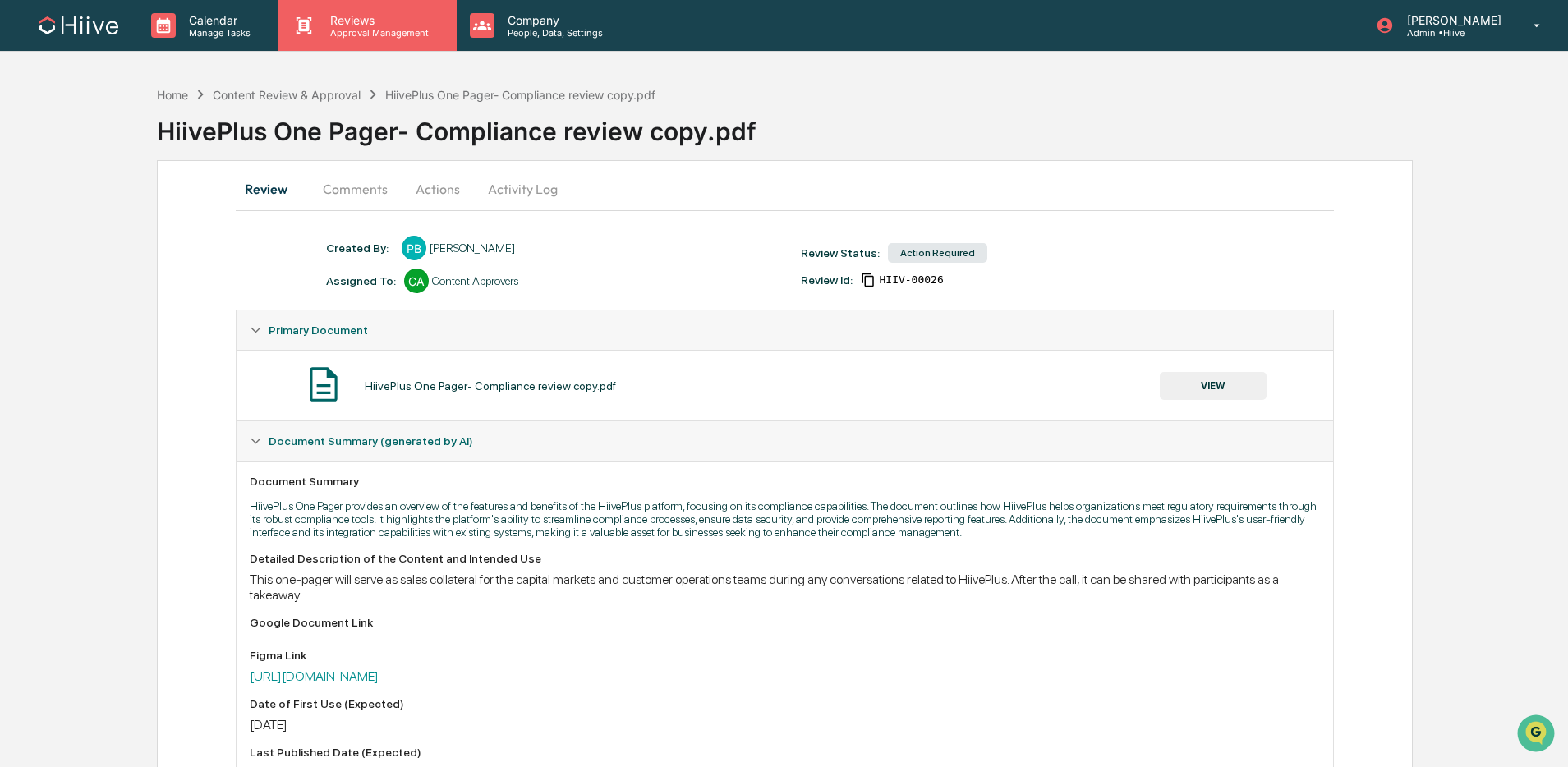
click at [362, 38] on div "Reviews Approval Management" at bounding box center [367, 26] width 177 height 51
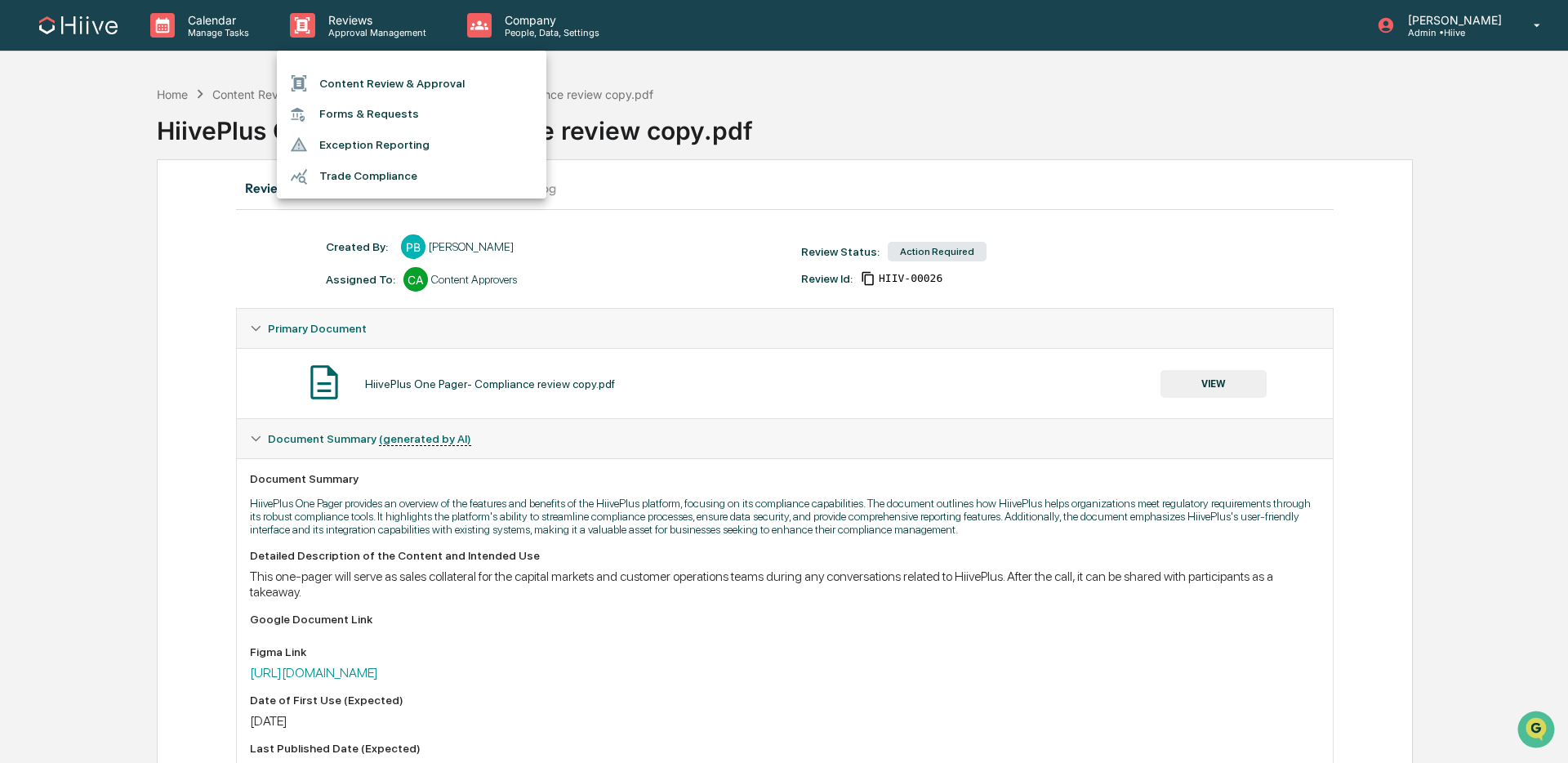
click at [345, 86] on li "Content Review & Approval" at bounding box center [412, 83] width 269 height 31
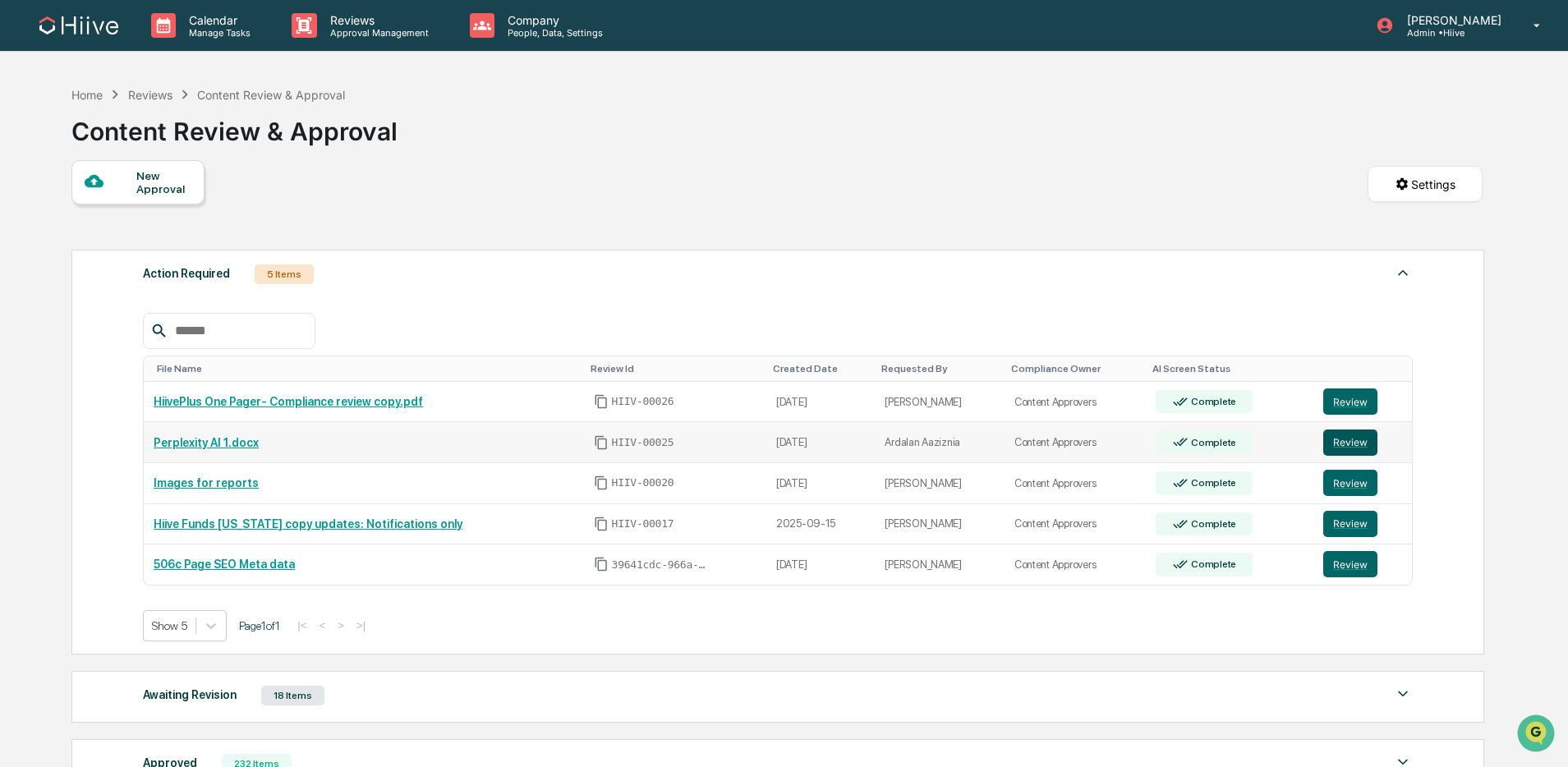
click at [1358, 447] on button "Review" at bounding box center [1350, 443] width 54 height 26
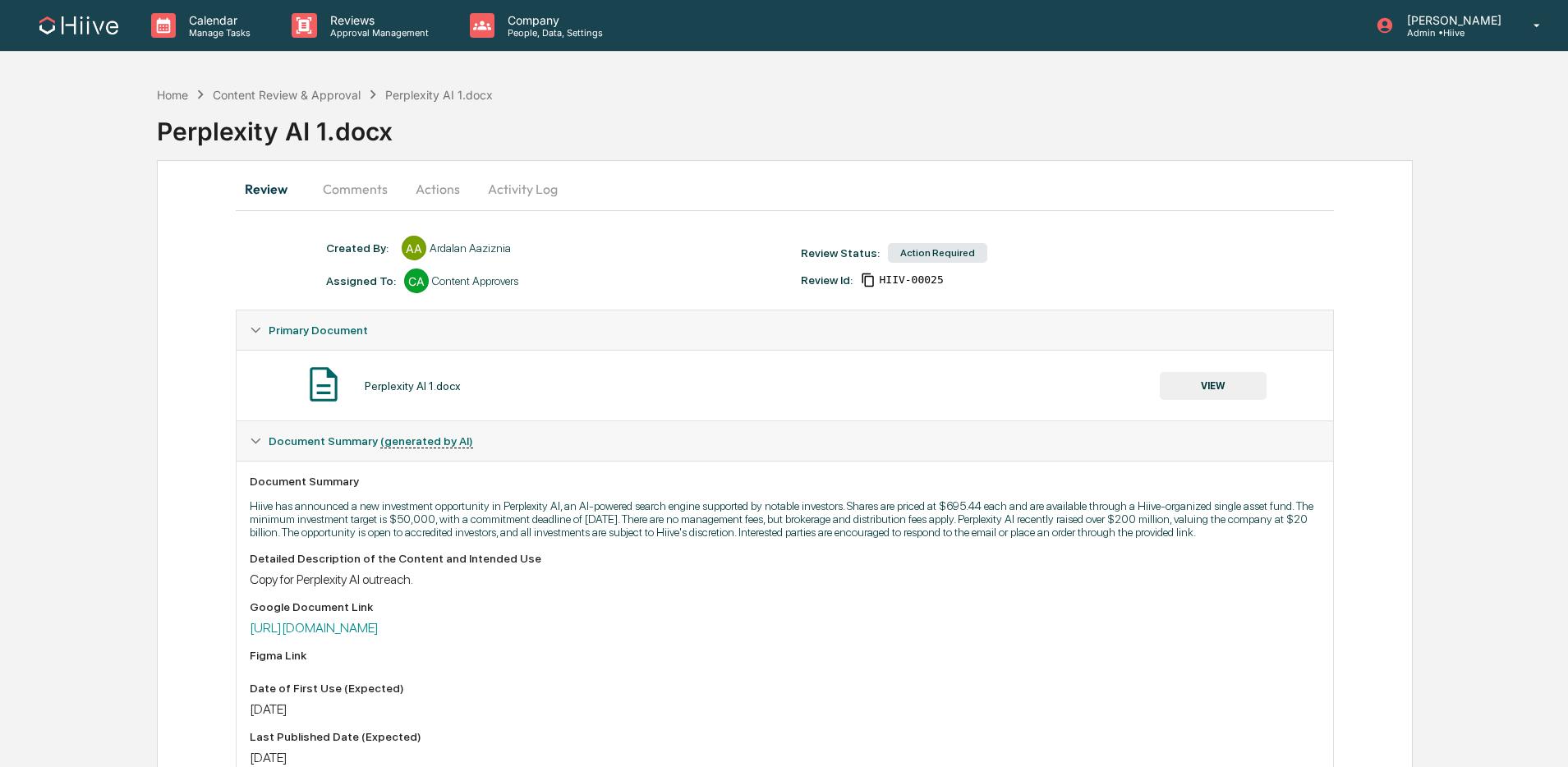
click at [344, 188] on button "Comments" at bounding box center [355, 189] width 91 height 40
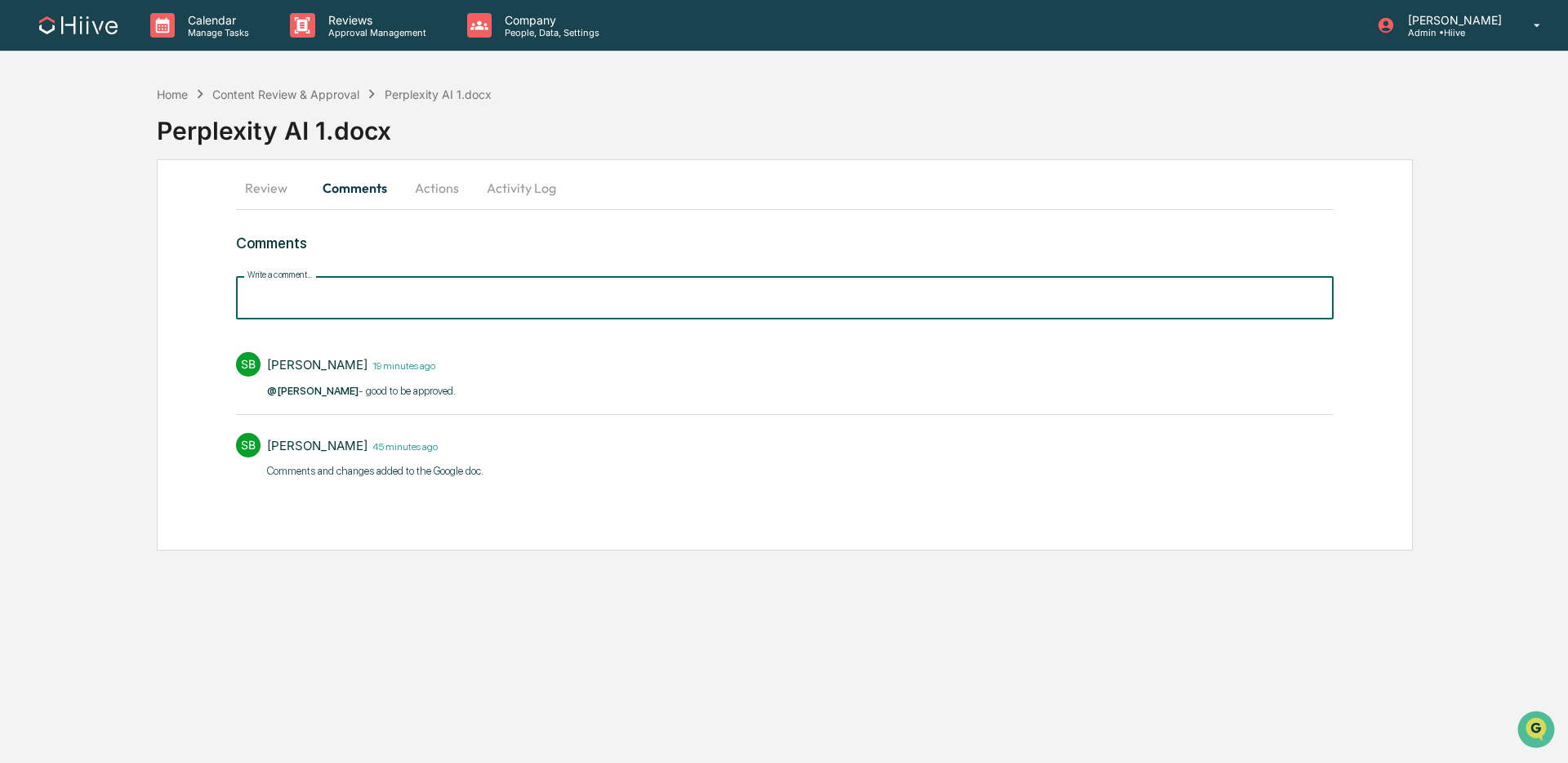
click at [362, 297] on input "Write a comment..." at bounding box center [784, 298] width 1098 height 43
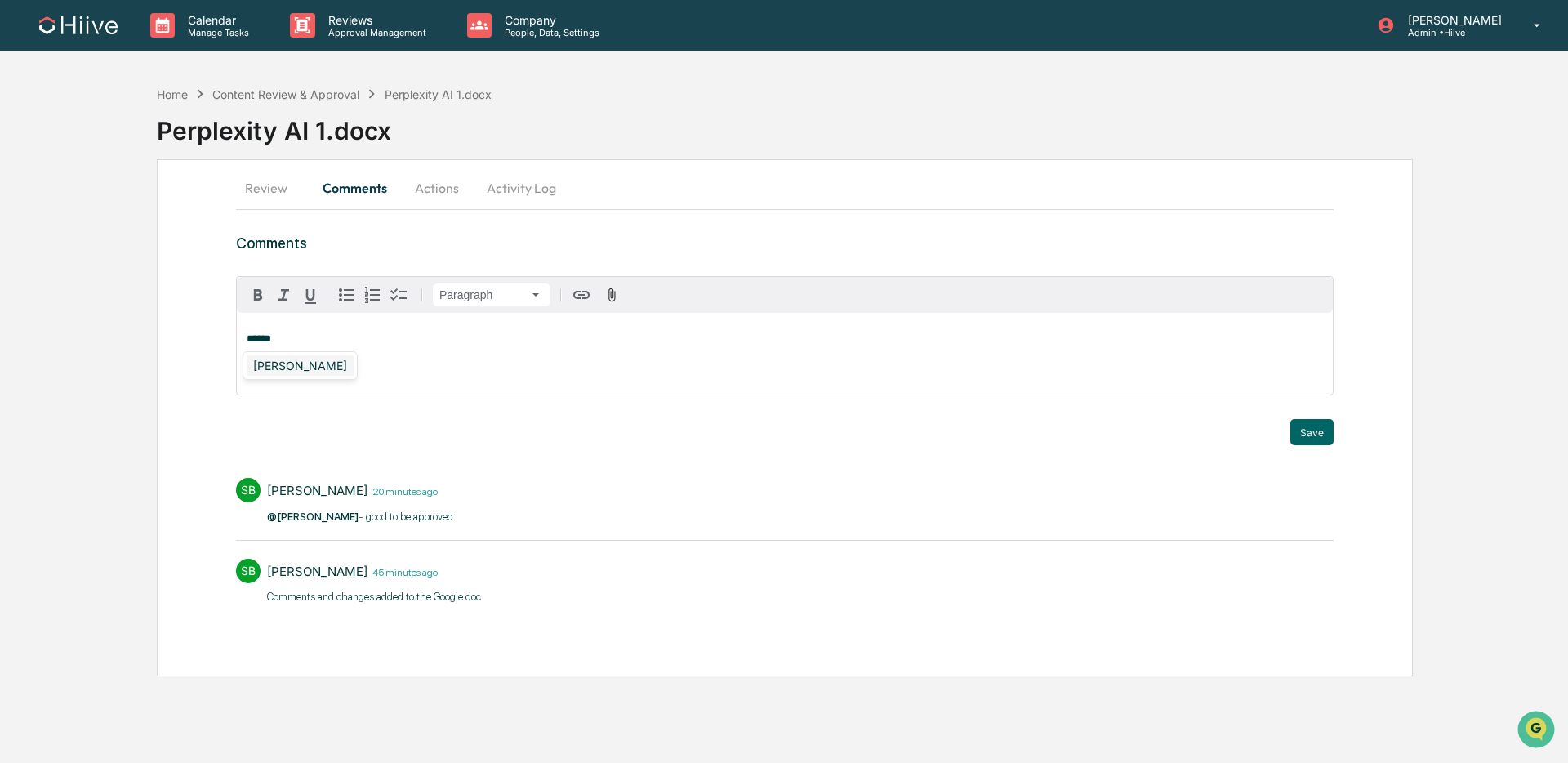
click at [296, 371] on div "[PERSON_NAME]" at bounding box center [300, 365] width 107 height 20
click at [1315, 425] on button "Save" at bounding box center [1312, 433] width 43 height 26
